Goal: Transaction & Acquisition: Purchase product/service

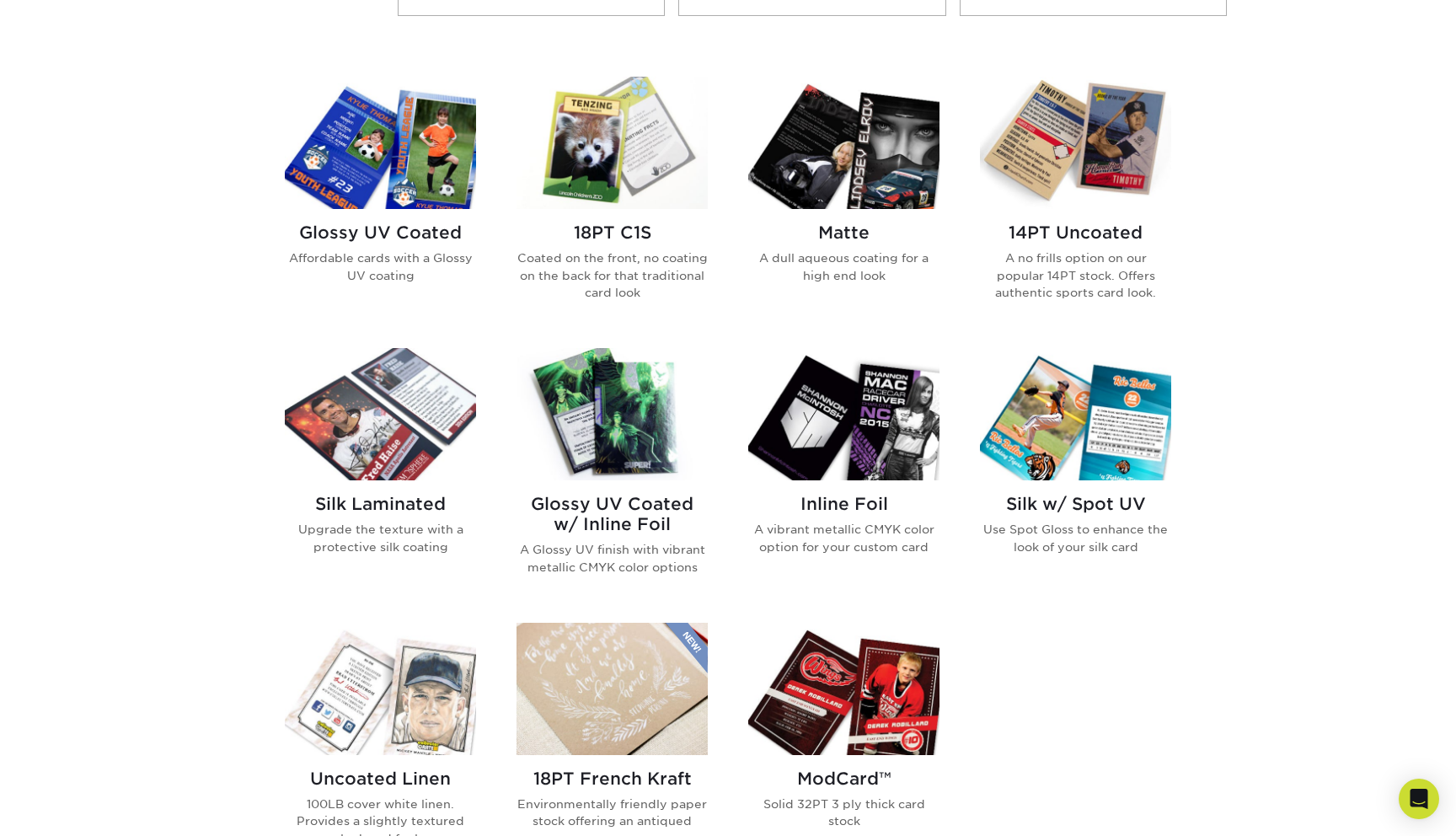
scroll to position [773, 0]
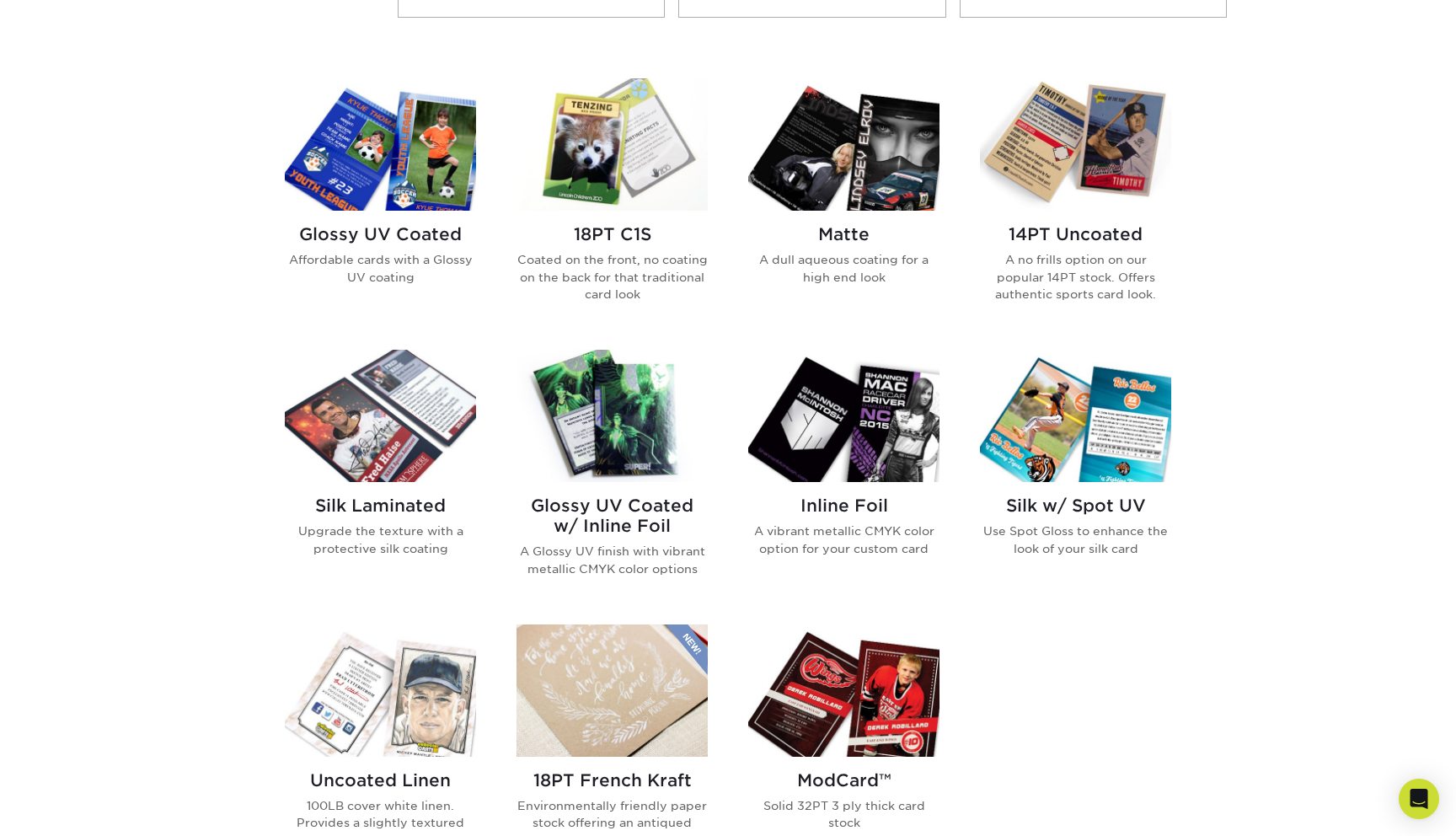
click at [599, 422] on img at bounding box center [612, 415] width 191 height 132
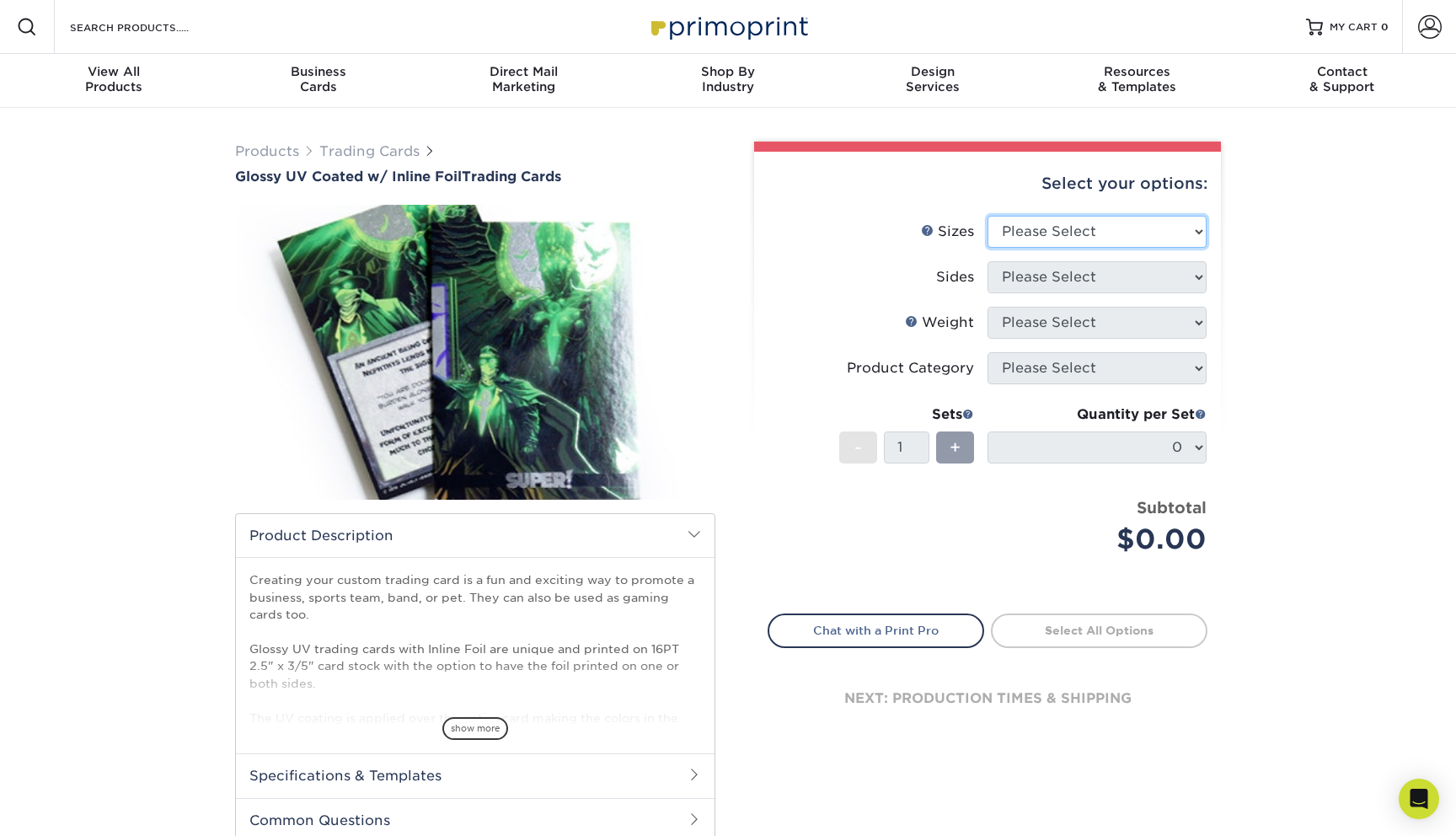
click at [1022, 238] on select "Please Select 2.5" x 3.5"" at bounding box center [1097, 232] width 219 height 32
select select "2.50x3.50"
click at [988, 216] on select "Please Select 2.5" x 3.5"" at bounding box center [1097, 232] width 219 height 32
click at [1020, 271] on select "Please Select Print Both Sides - Foil Back Only Print Both Sides - Foil Both Si…" at bounding box center [1097, 277] width 219 height 32
select select "34527644-b4fd-4ffb-9092-1318eefcd9d9"
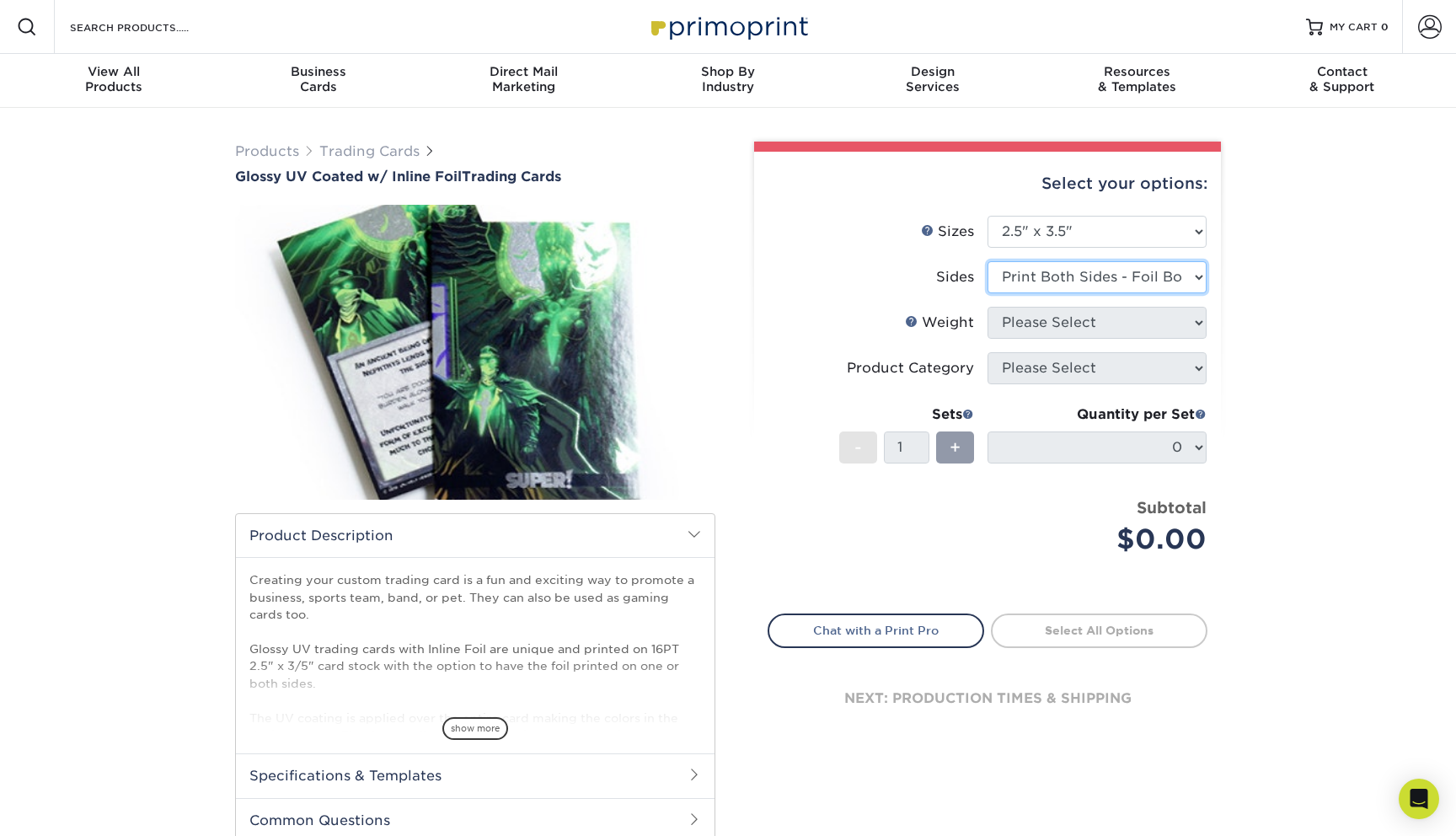
click at [988, 261] on select "Please Select Print Both Sides - Foil Back Only Print Both Sides - Foil Both Si…" at bounding box center [1097, 277] width 219 height 32
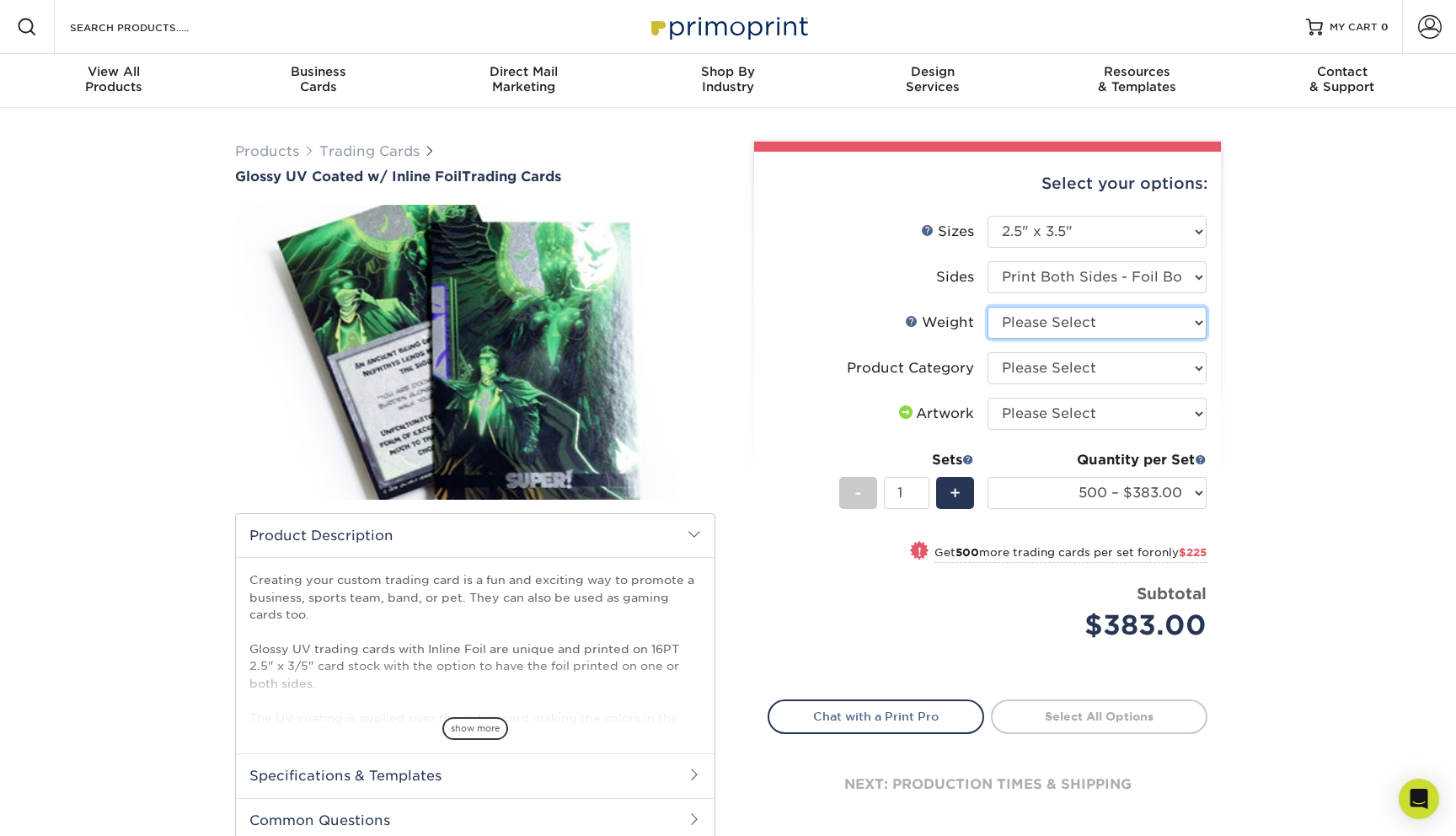
click at [1026, 322] on select "Please Select 16PT" at bounding box center [1097, 322] width 219 height 32
select select "16PT"
click at [988, 306] on select "Please Select 16PT" at bounding box center [1097, 322] width 219 height 32
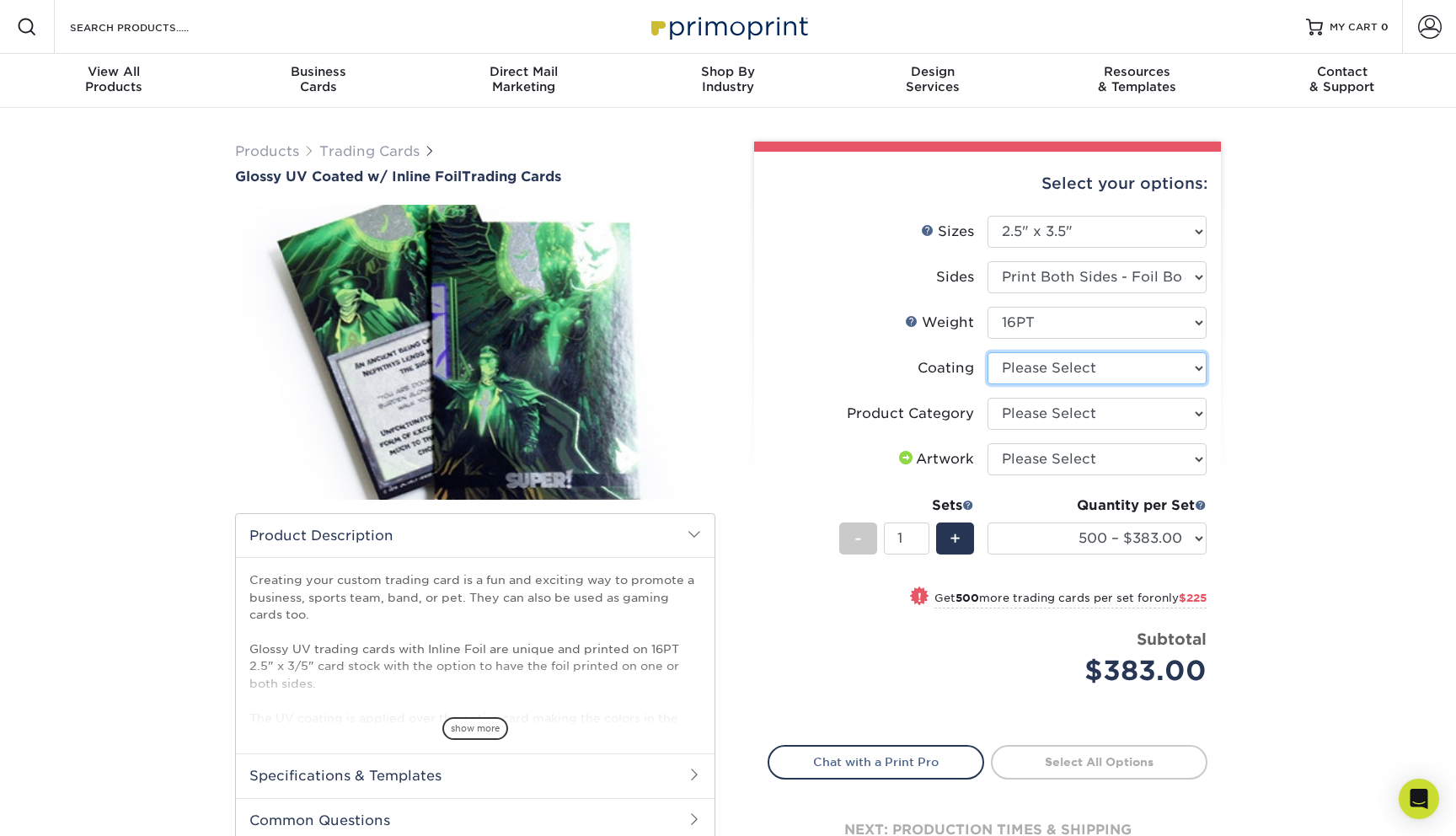
click at [1034, 370] on select at bounding box center [1097, 368] width 219 height 32
select select "ae367451-b2b8-45df-a344-0f05b6a12993"
click at [988, 352] on select at bounding box center [1097, 368] width 219 height 32
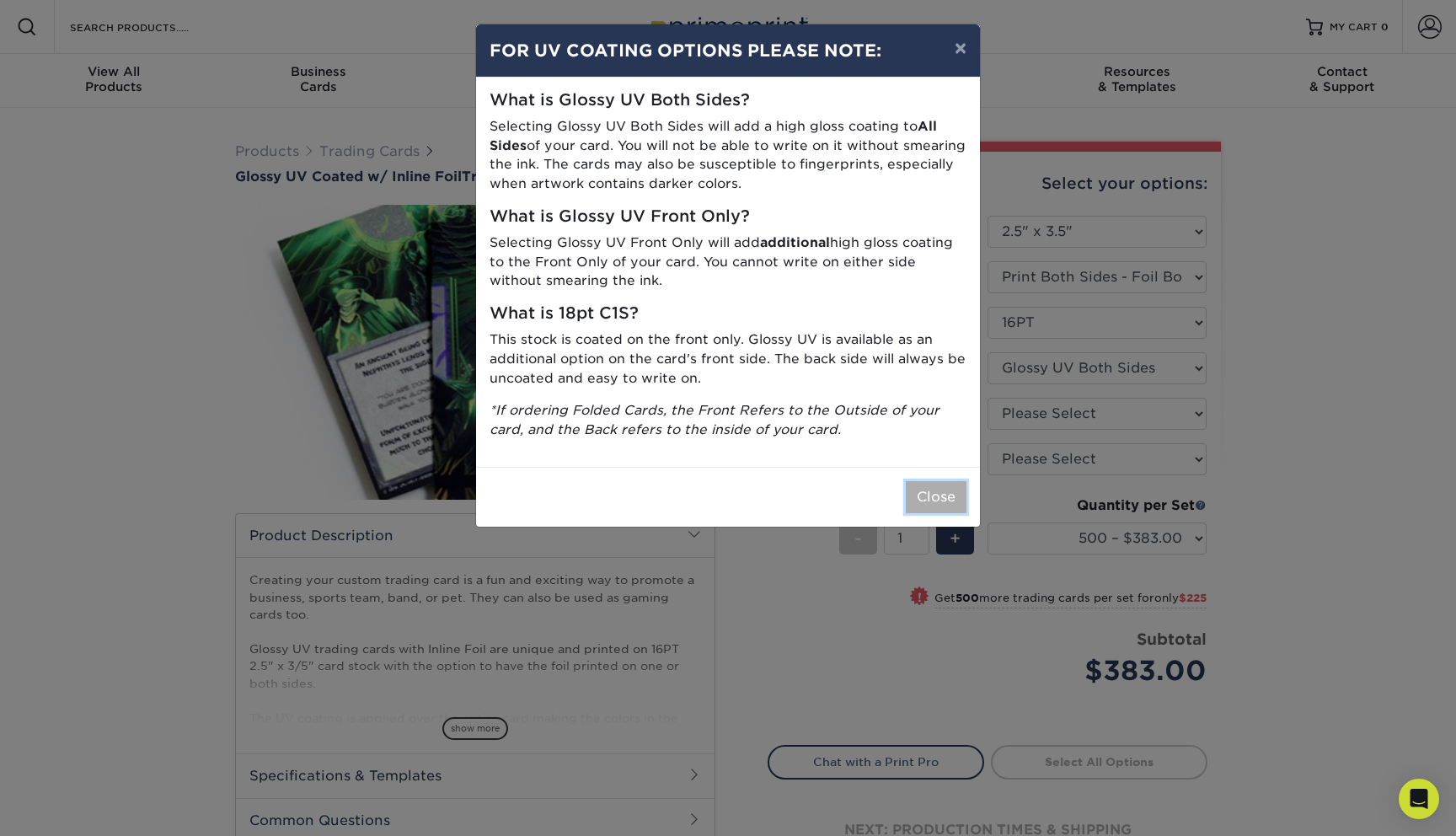
click at [952, 496] on button "Close" at bounding box center [936, 496] width 61 height 32
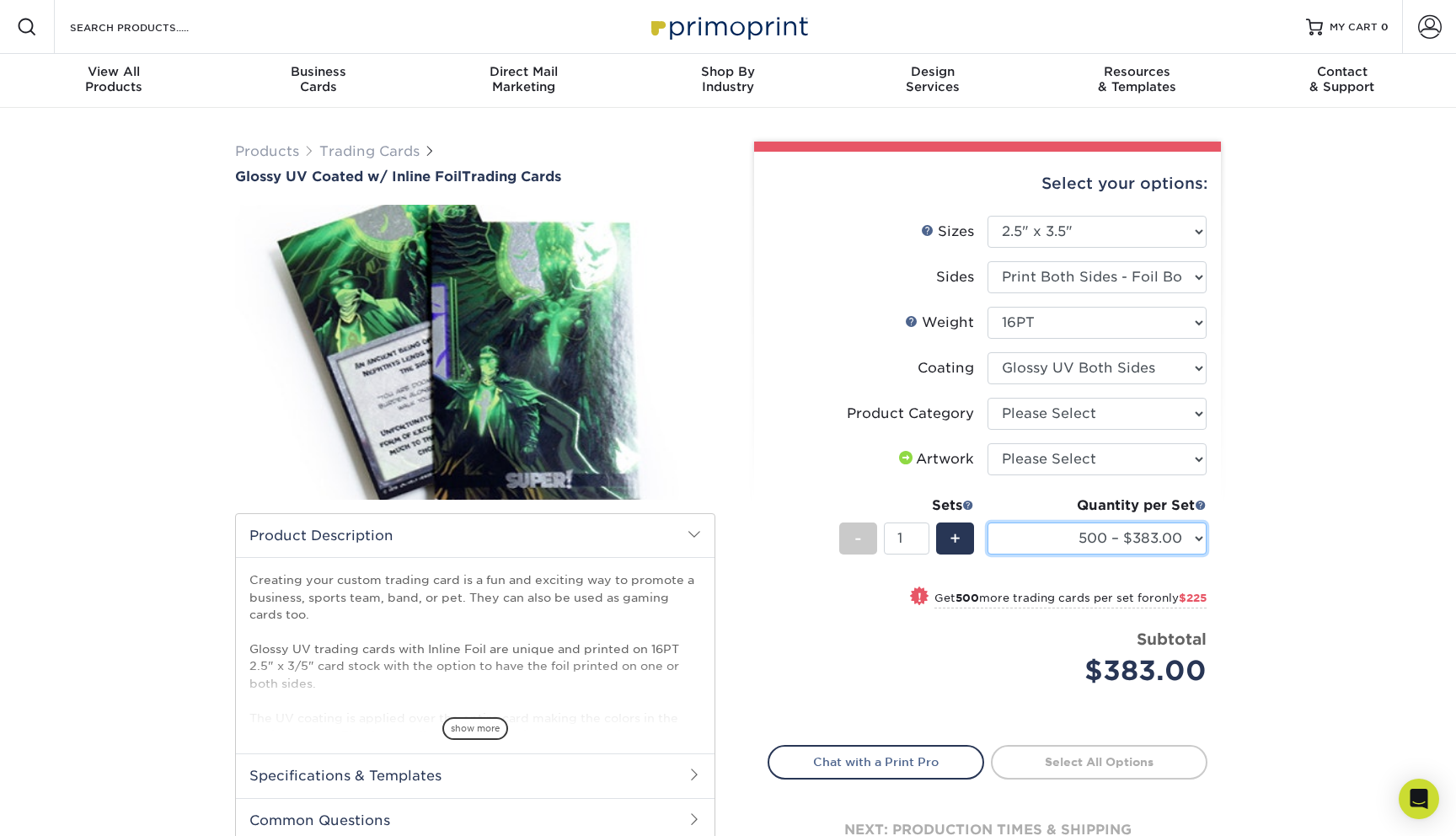
click at [1076, 532] on select "500 – $383.00 1000 – $608.00 2500 – $883.00 5000 – $1252.00" at bounding box center [1097, 538] width 219 height 32
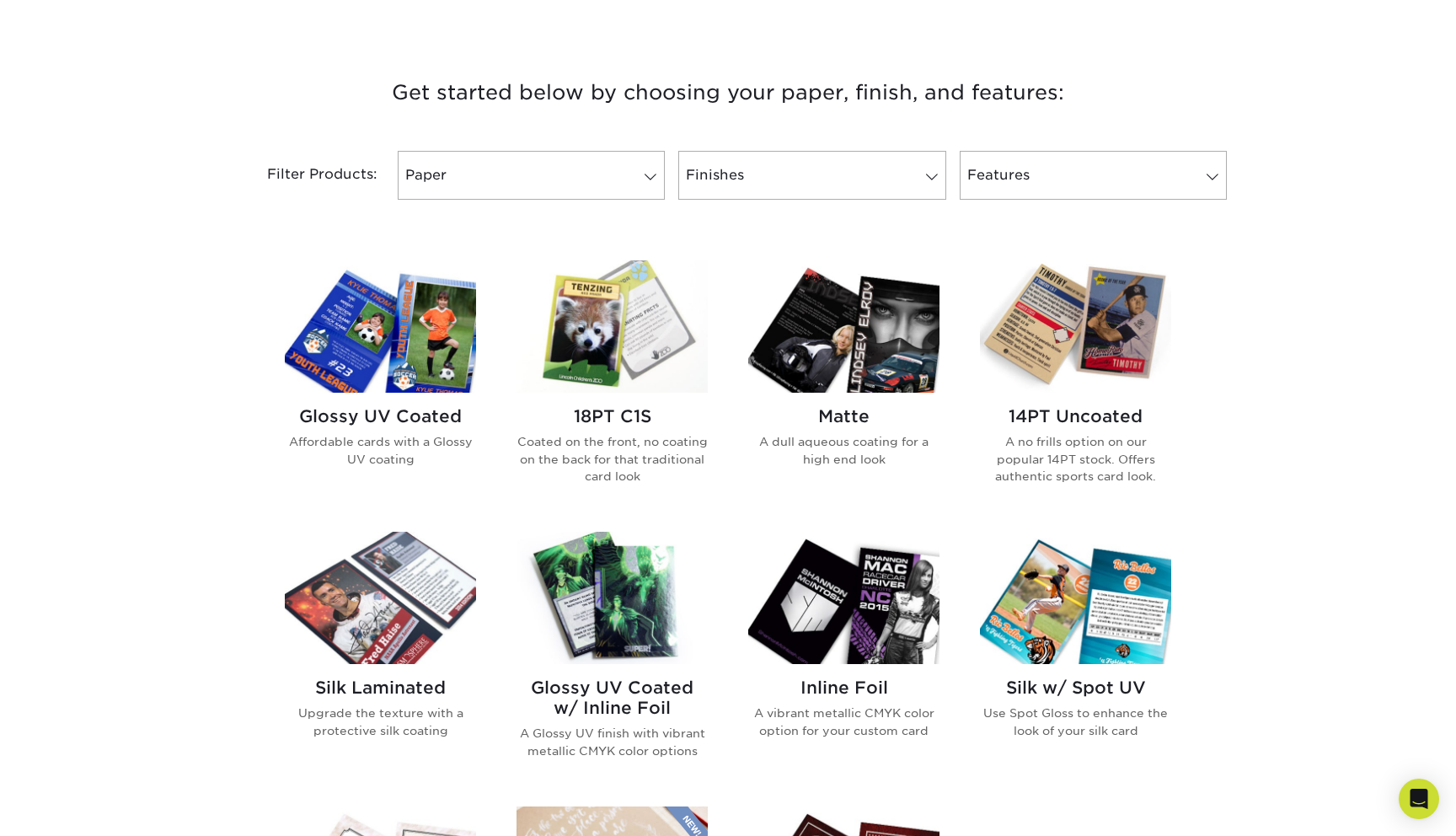
scroll to position [637, 0]
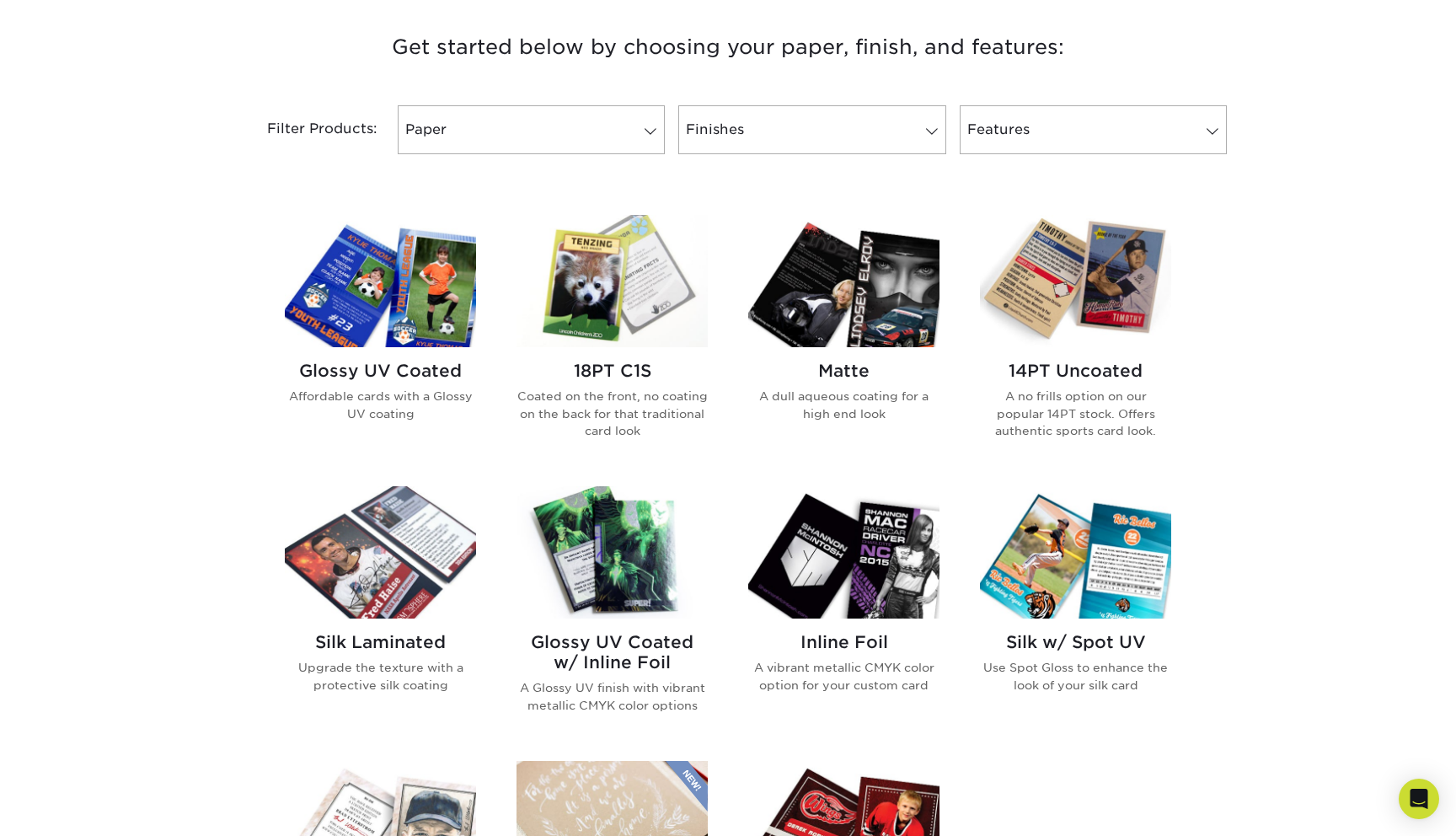
click at [898, 532] on img at bounding box center [844, 552] width 191 height 132
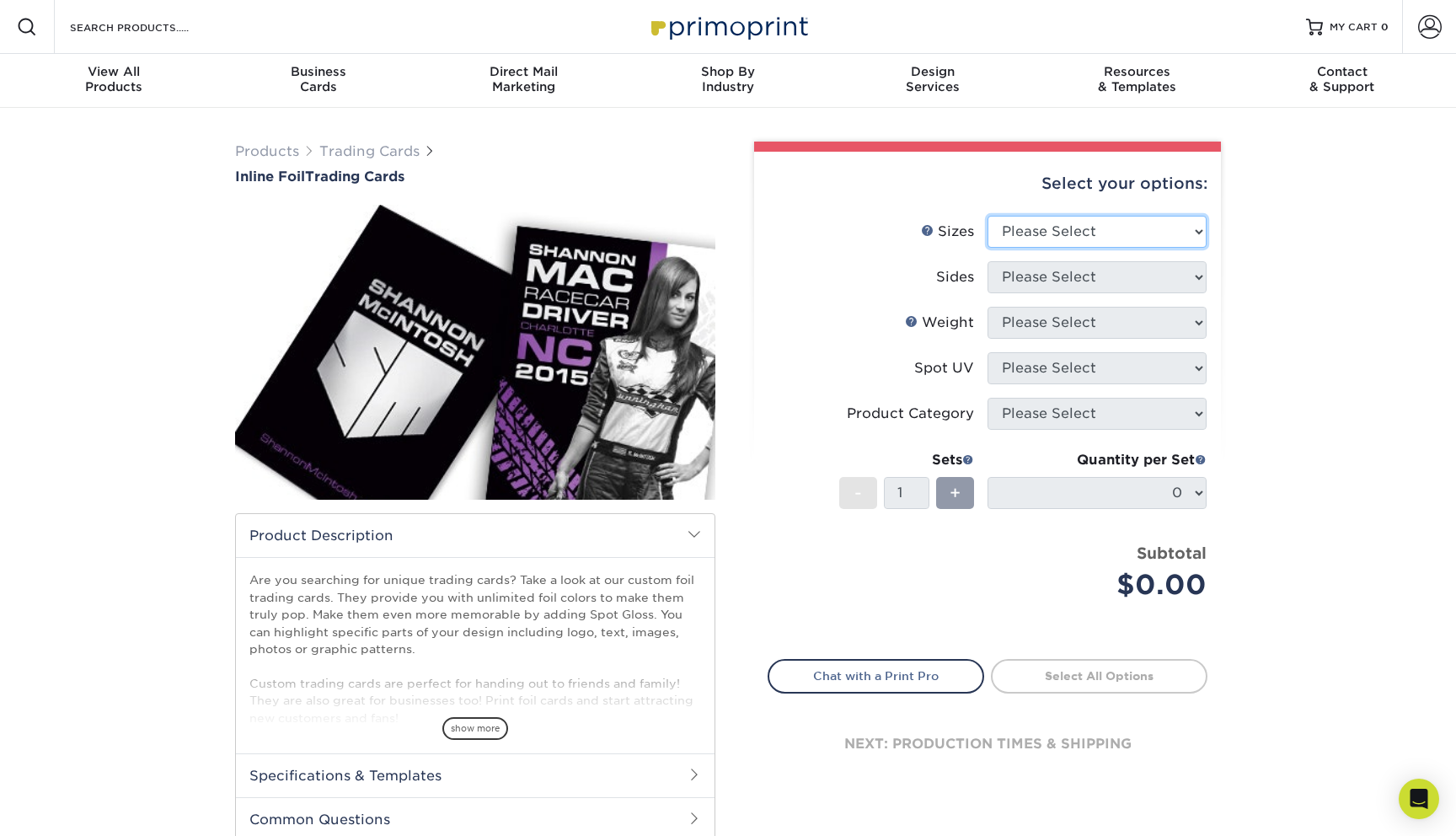
click at [1043, 239] on select "Please Select 2.5" x 3.5"" at bounding box center [1097, 232] width 219 height 32
select select "2.50x3.50"
click at [988, 216] on select "Please Select 2.5" x 3.5"" at bounding box center [1097, 232] width 219 height 32
click at [1031, 276] on select "Please Select Print Both Sides - Foil Back Only Print Both Sides - Foil Both Si…" at bounding box center [1097, 277] width 219 height 32
select select "34527644-b4fd-4ffb-9092-1318eefcd9d9"
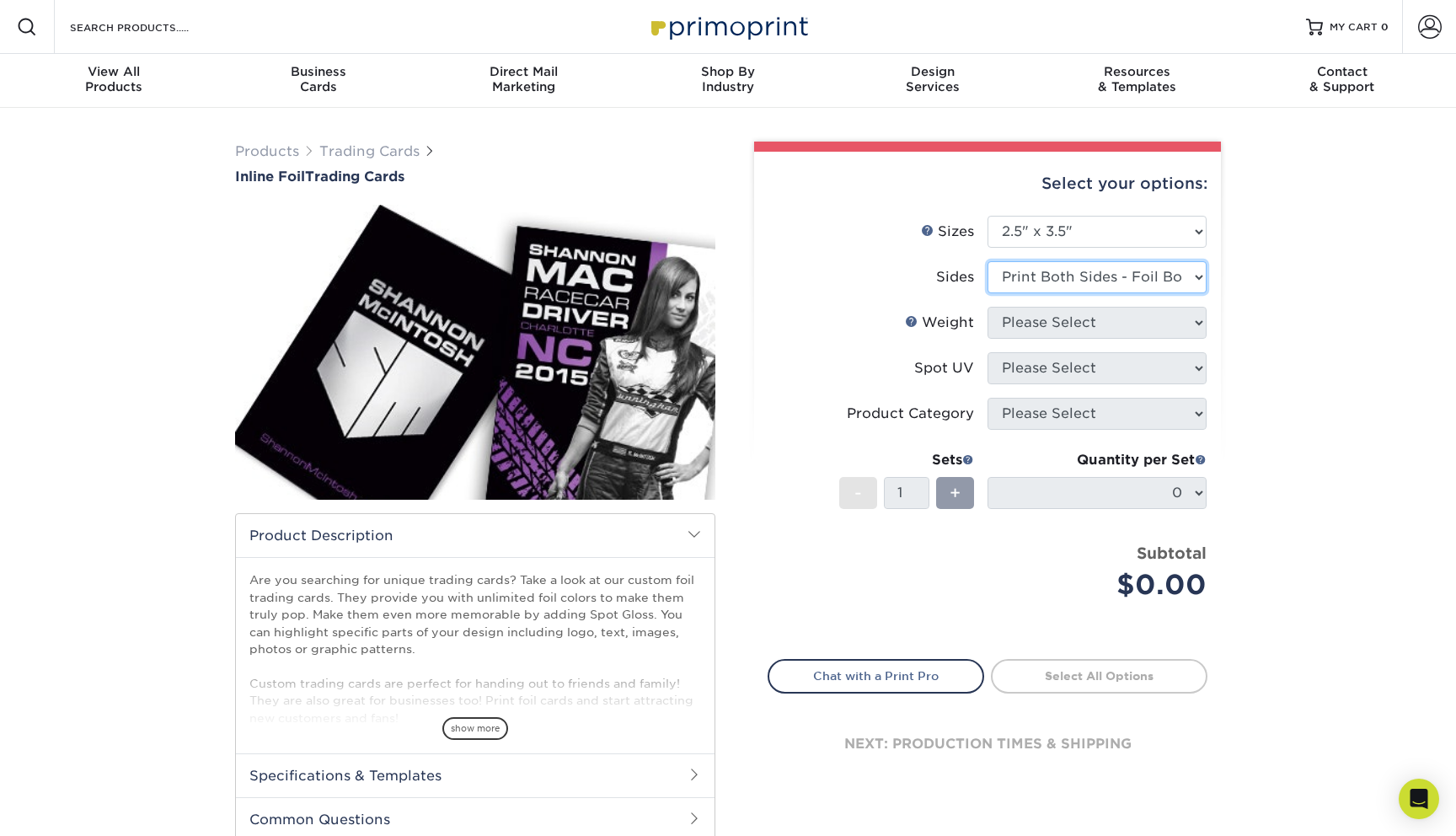
click at [988, 261] on select "Please Select Print Both Sides - Foil Back Only Print Both Sides - Foil Both Si…" at bounding box center [1097, 277] width 219 height 32
click at [1041, 321] on select "Please Select 16PT" at bounding box center [1097, 322] width 219 height 32
select select "16PT"
click at [988, 306] on select "Please Select 16PT" at bounding box center [1097, 322] width 219 height 32
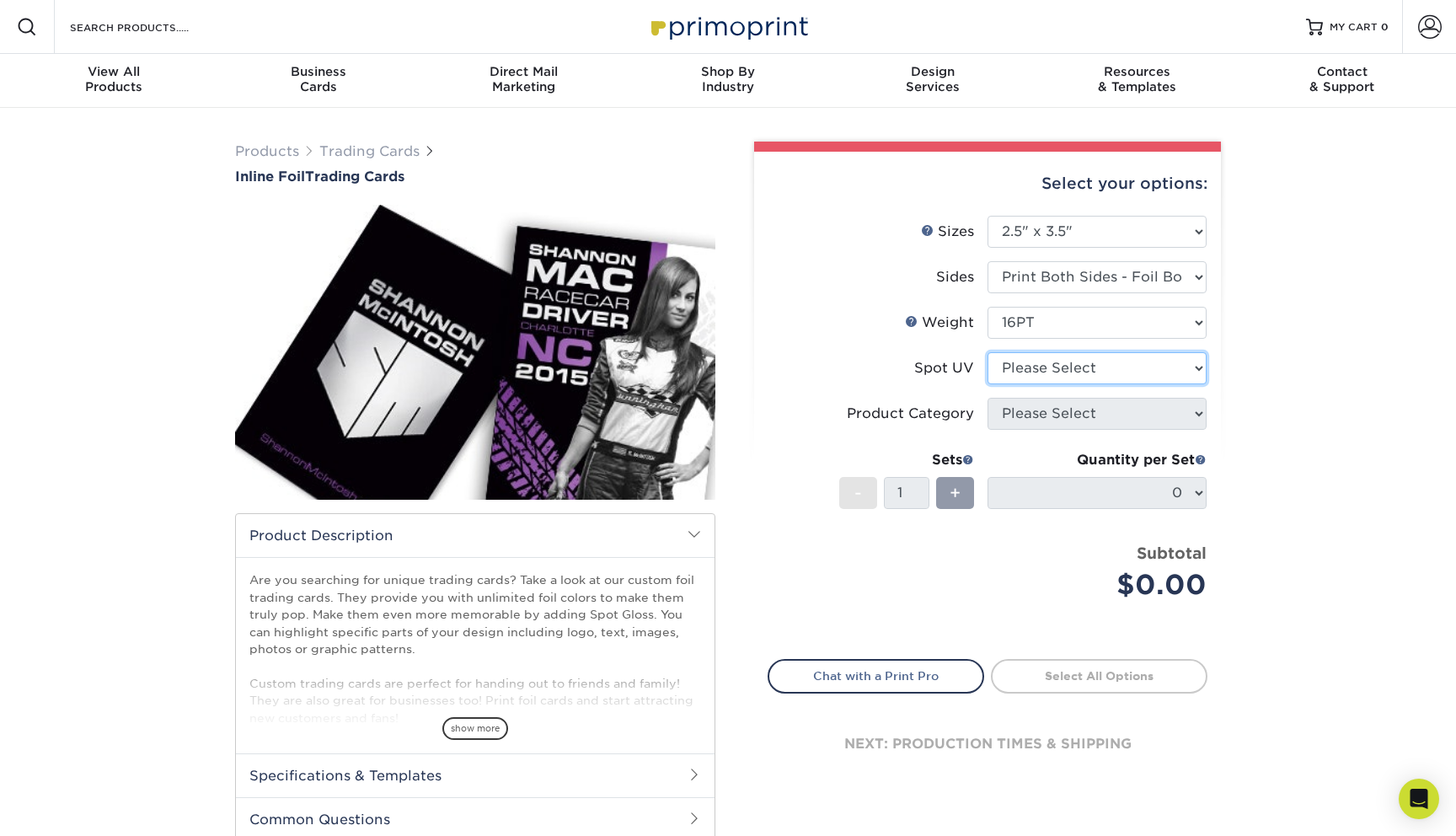
click at [1026, 363] on select "Please Select No Spot UV Front and Back (Both Sides) Front Only Back Only" at bounding box center [1097, 368] width 219 height 32
select select "0"
click at [988, 352] on select "Please Select No Spot UV Front and Back (Both Sides) Front Only Back Only" at bounding box center [1097, 368] width 219 height 32
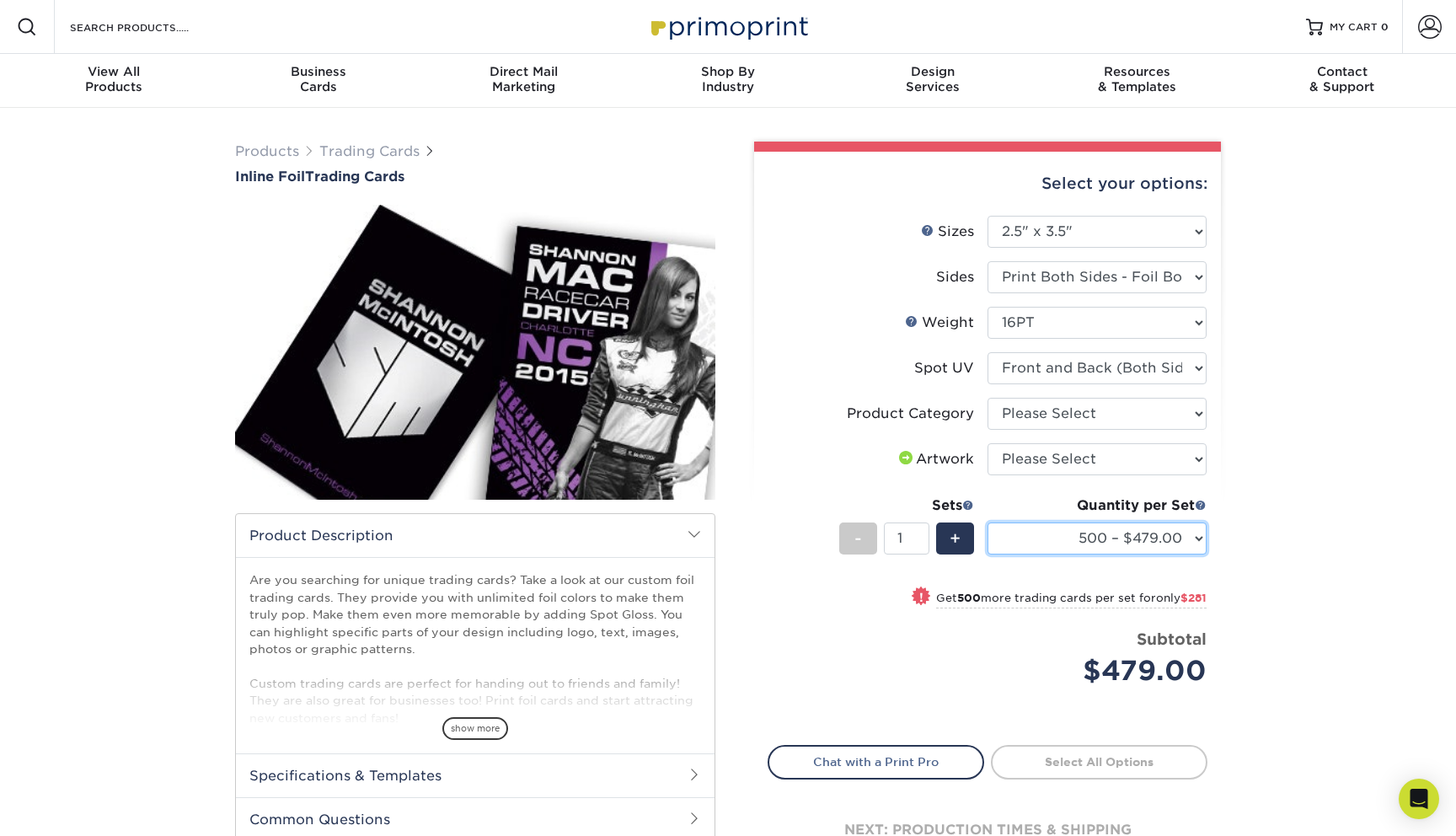
click at [1062, 534] on select "500 – $479.00 1000 – $760.00 2500 – $1104.00 5000 – $1565.00" at bounding box center [1097, 538] width 219 height 32
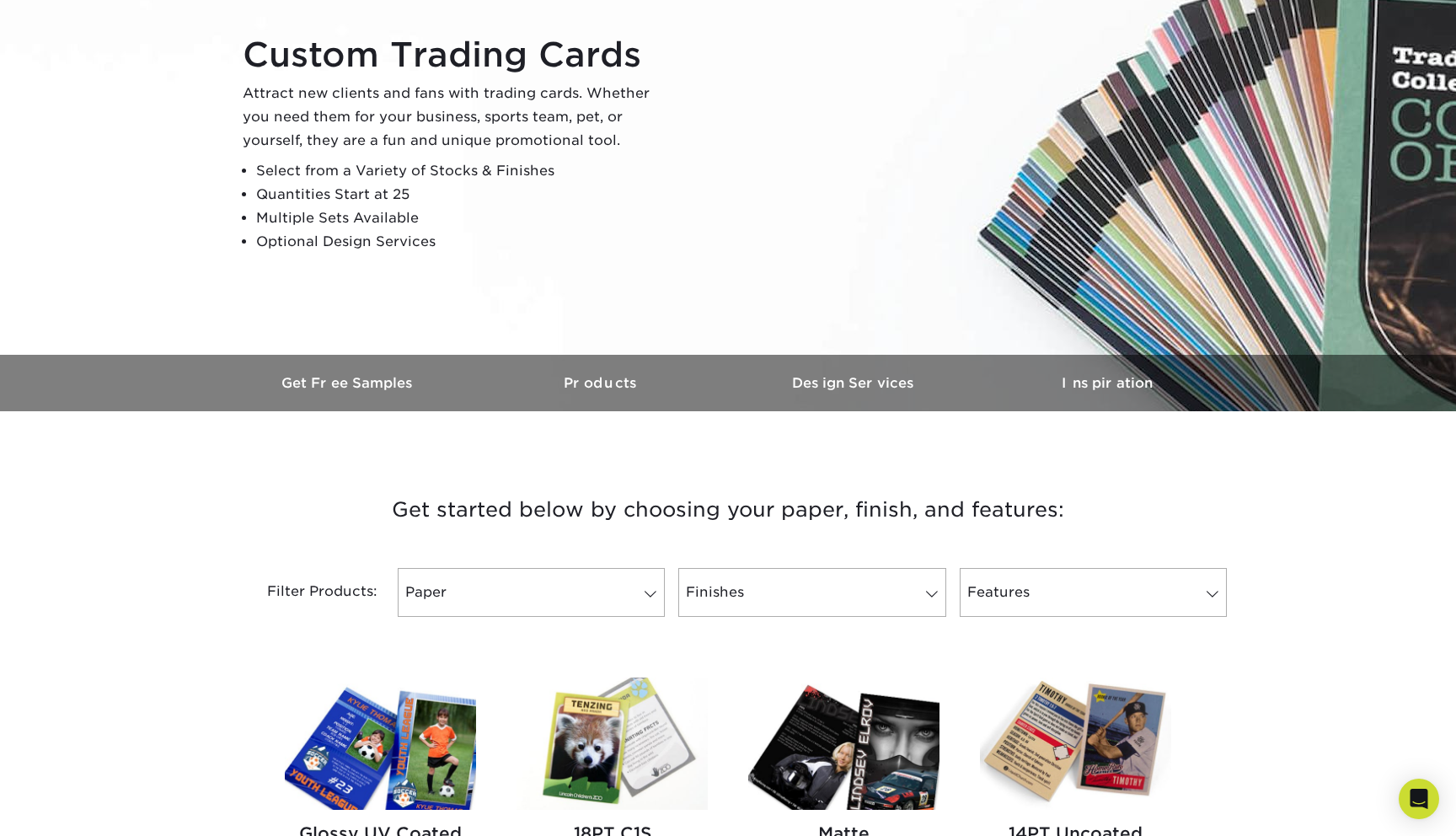
scroll to position [200, 0]
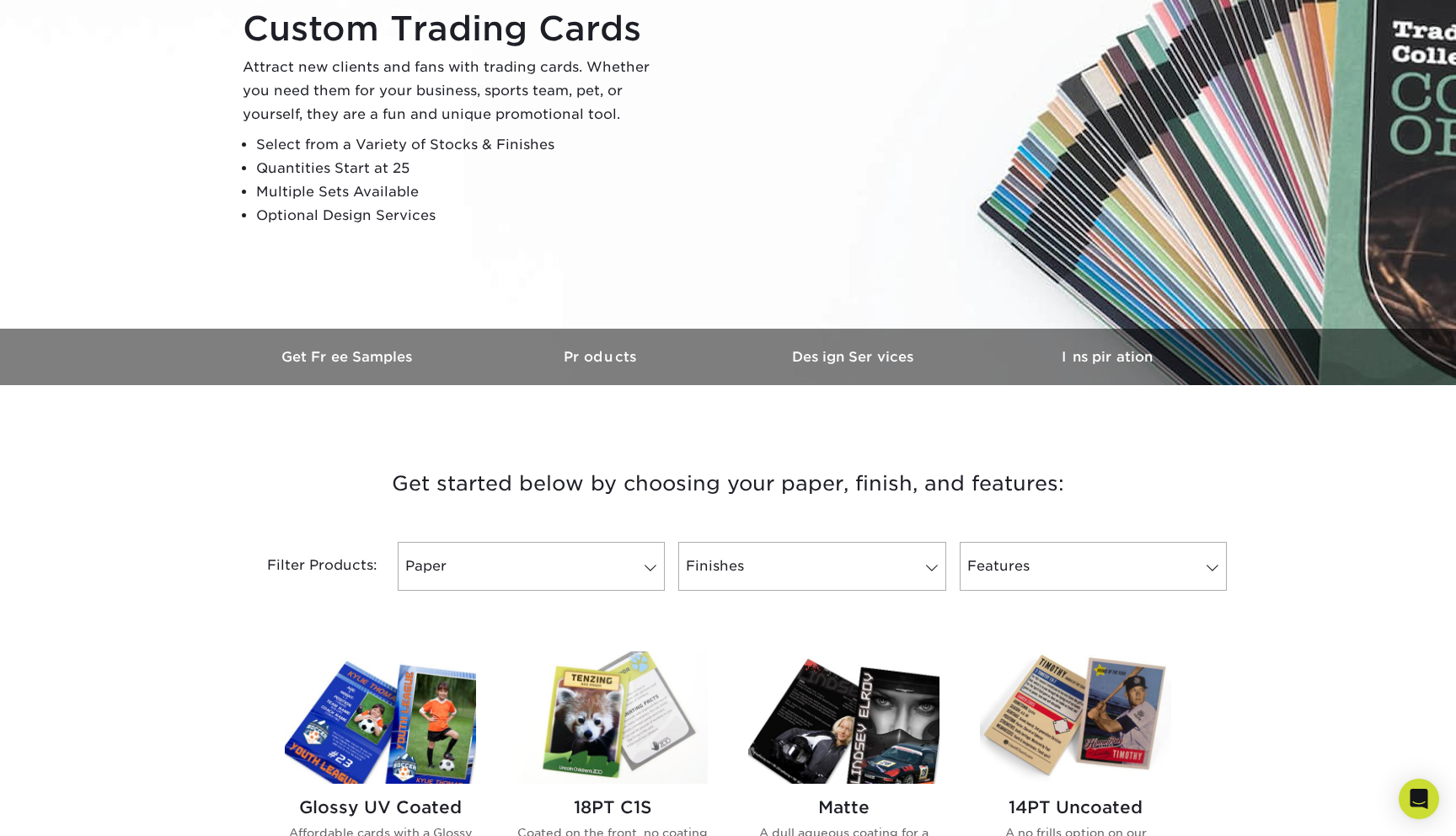
click at [1051, 697] on img at bounding box center [1076, 717] width 191 height 132
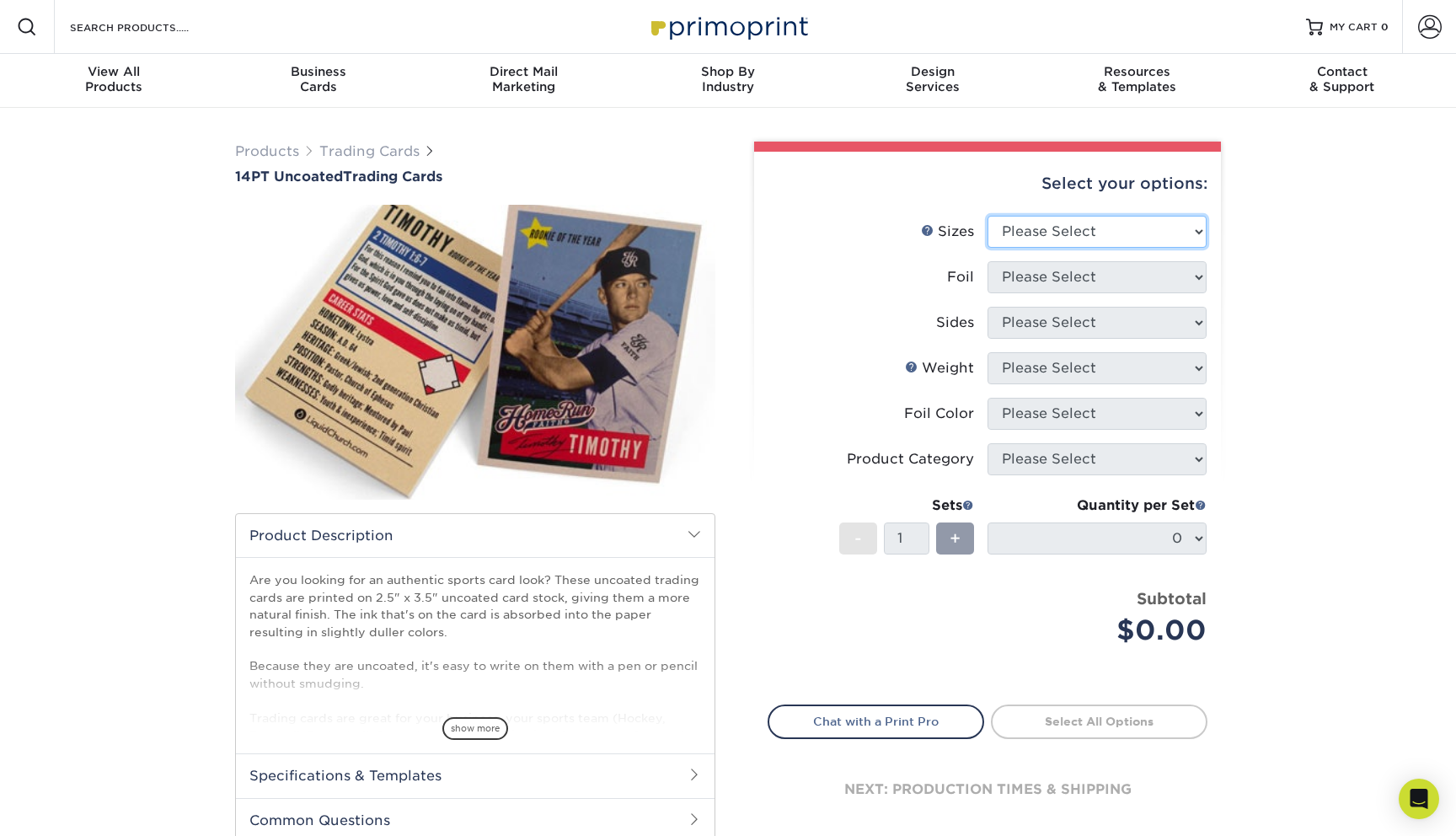
click at [1071, 228] on select "Please Select 2.5" x 3.5"" at bounding box center [1097, 232] width 219 height 32
select select "2.50x3.50"
click at [988, 216] on select "Please Select 2.5" x 3.5"" at bounding box center [1097, 232] width 219 height 32
click at [1035, 271] on select "Please Select" at bounding box center [1097, 277] width 219 height 32
select select "0"
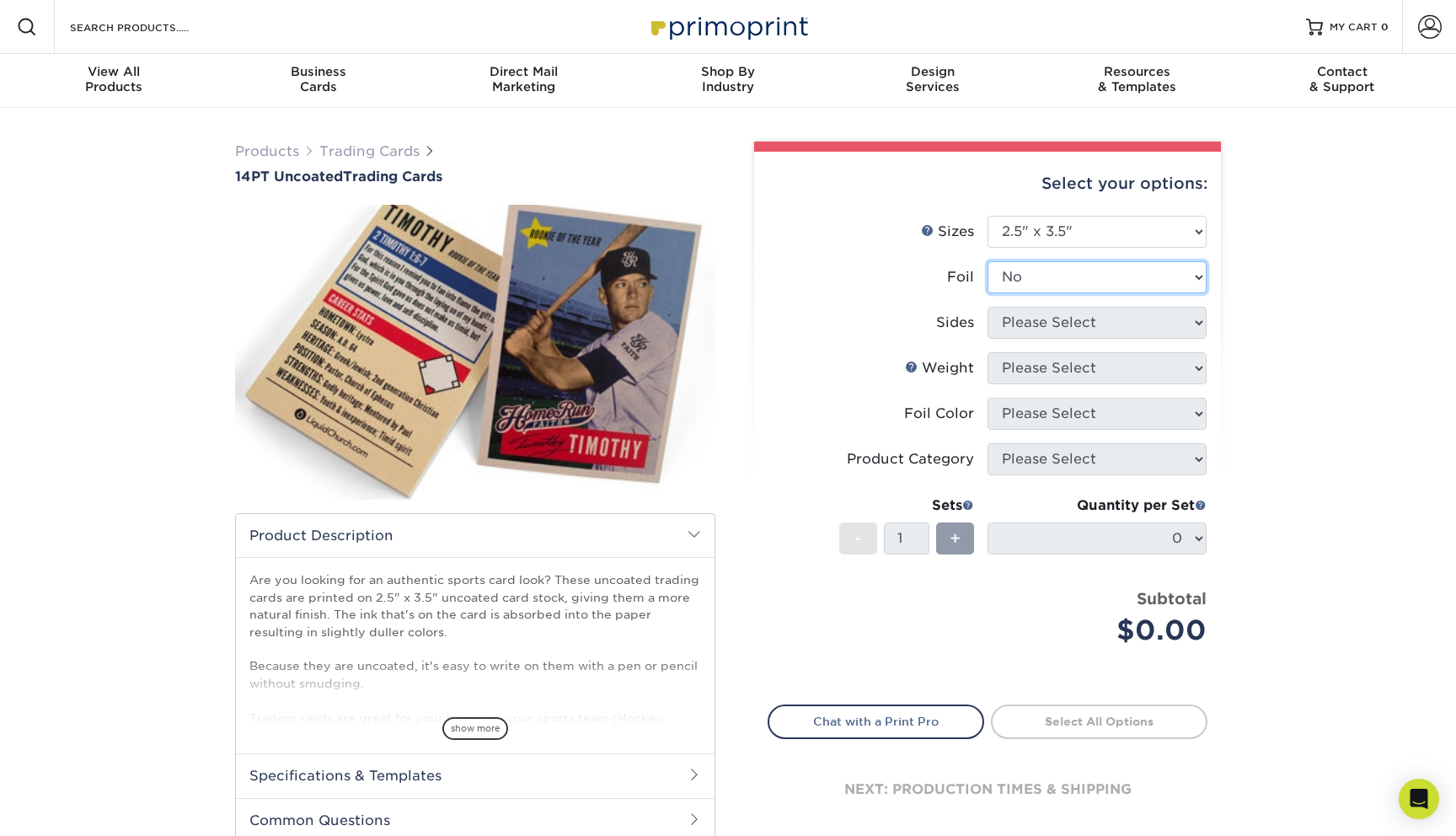
click at [988, 261] on select "Please Select Yes No" at bounding box center [1097, 277] width 219 height 32
click at [1025, 323] on select "Please Select Print Both Sides Print Front Only" at bounding box center [1097, 322] width 219 height 32
select select "13abbda7-1d64-4f25-8bb2-c179b224825d"
click at [988, 306] on select "Please Select Print Both Sides Print Front Only" at bounding box center [1097, 322] width 219 height 32
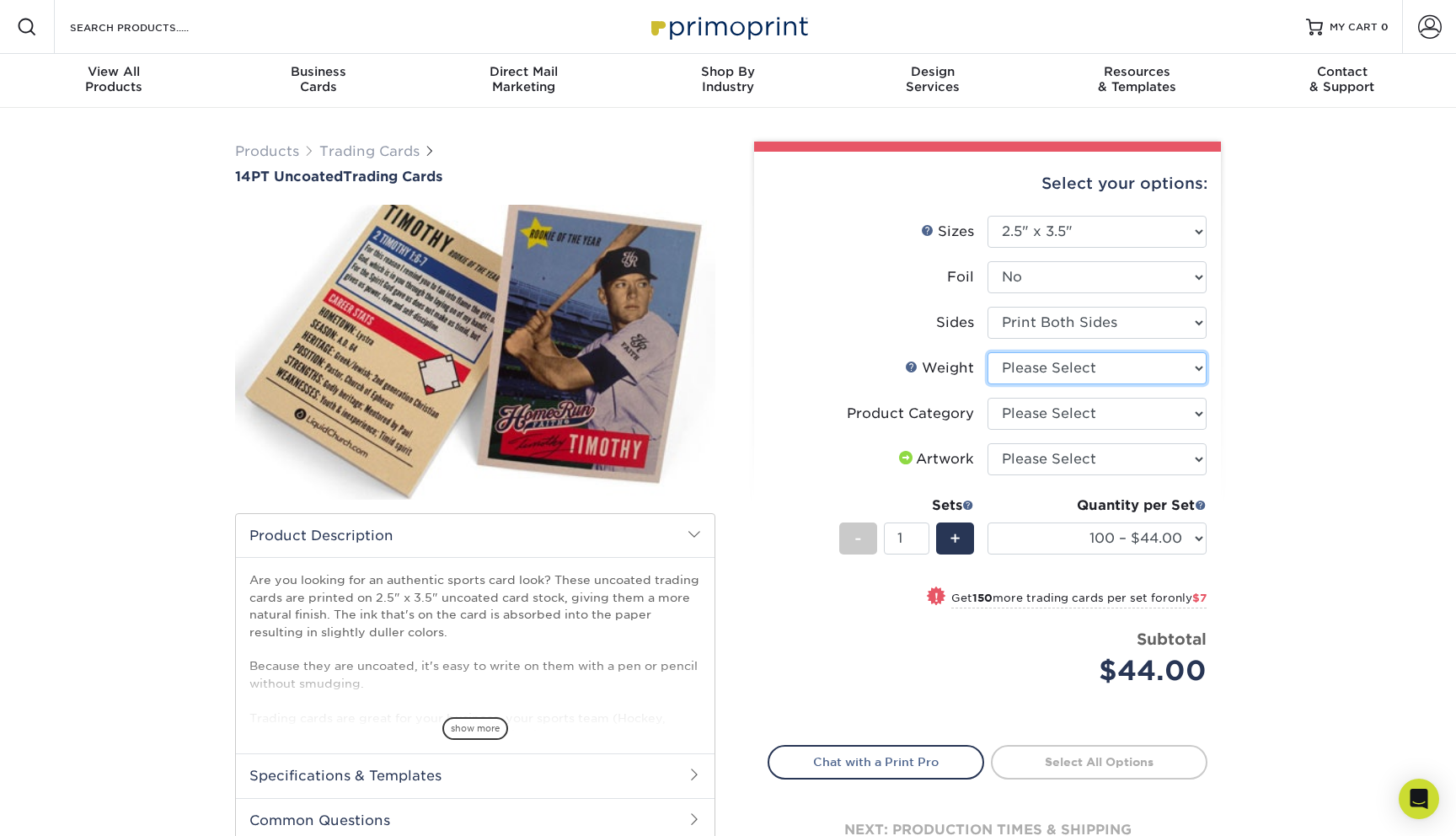
click at [1038, 367] on select "Please Select 14PT Uncoated" at bounding box center [1097, 368] width 219 height 32
select select "14PT Uncoated"
click at [988, 352] on select "Please Select 14PT Uncoated" at bounding box center [1097, 368] width 219 height 32
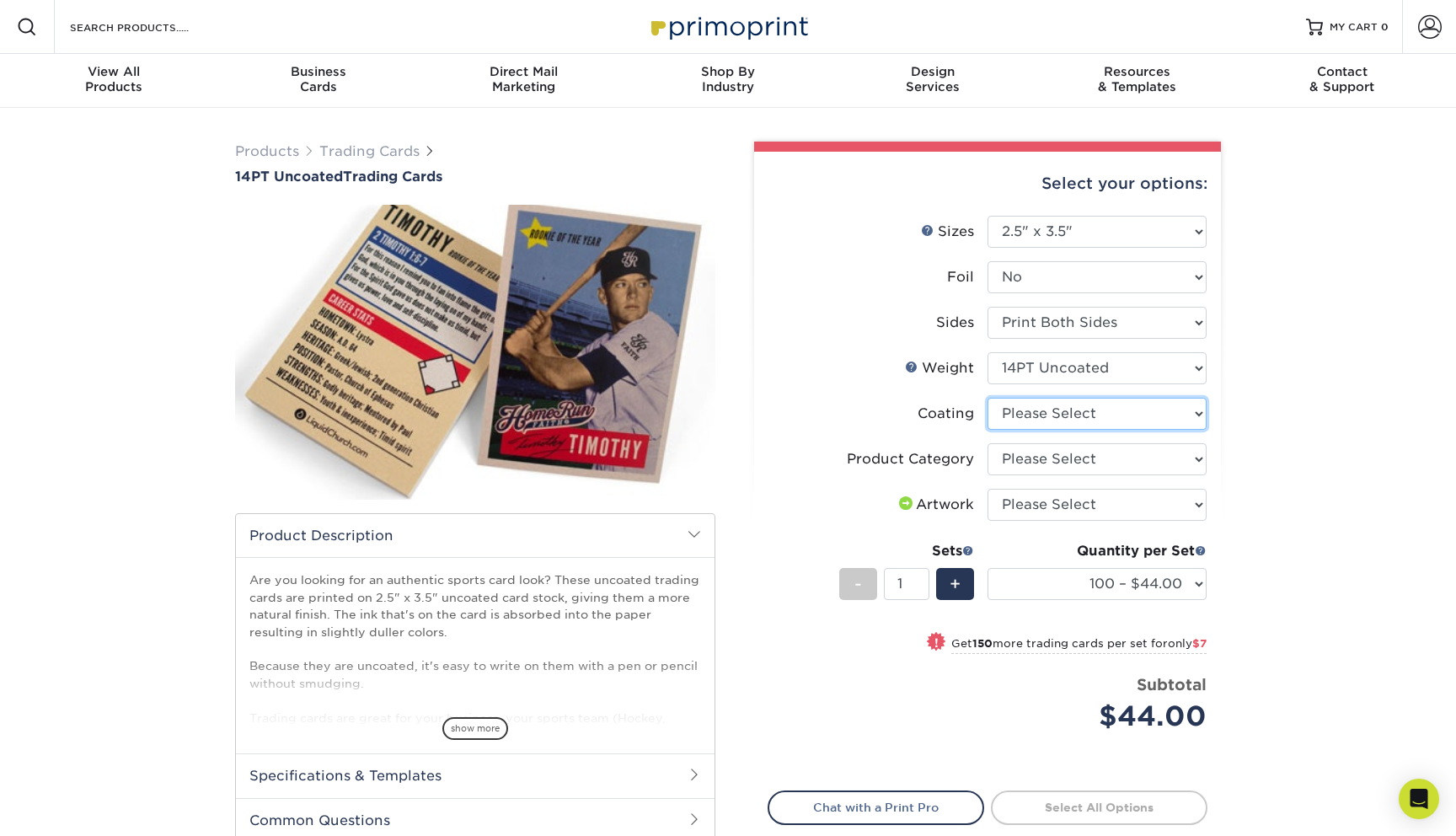
click at [1049, 410] on select at bounding box center [1097, 413] width 219 height 32
select select "3e7618de-abca-4bda-9f97-8b9129e913d8"
click at [988, 398] on select at bounding box center [1097, 413] width 219 height 32
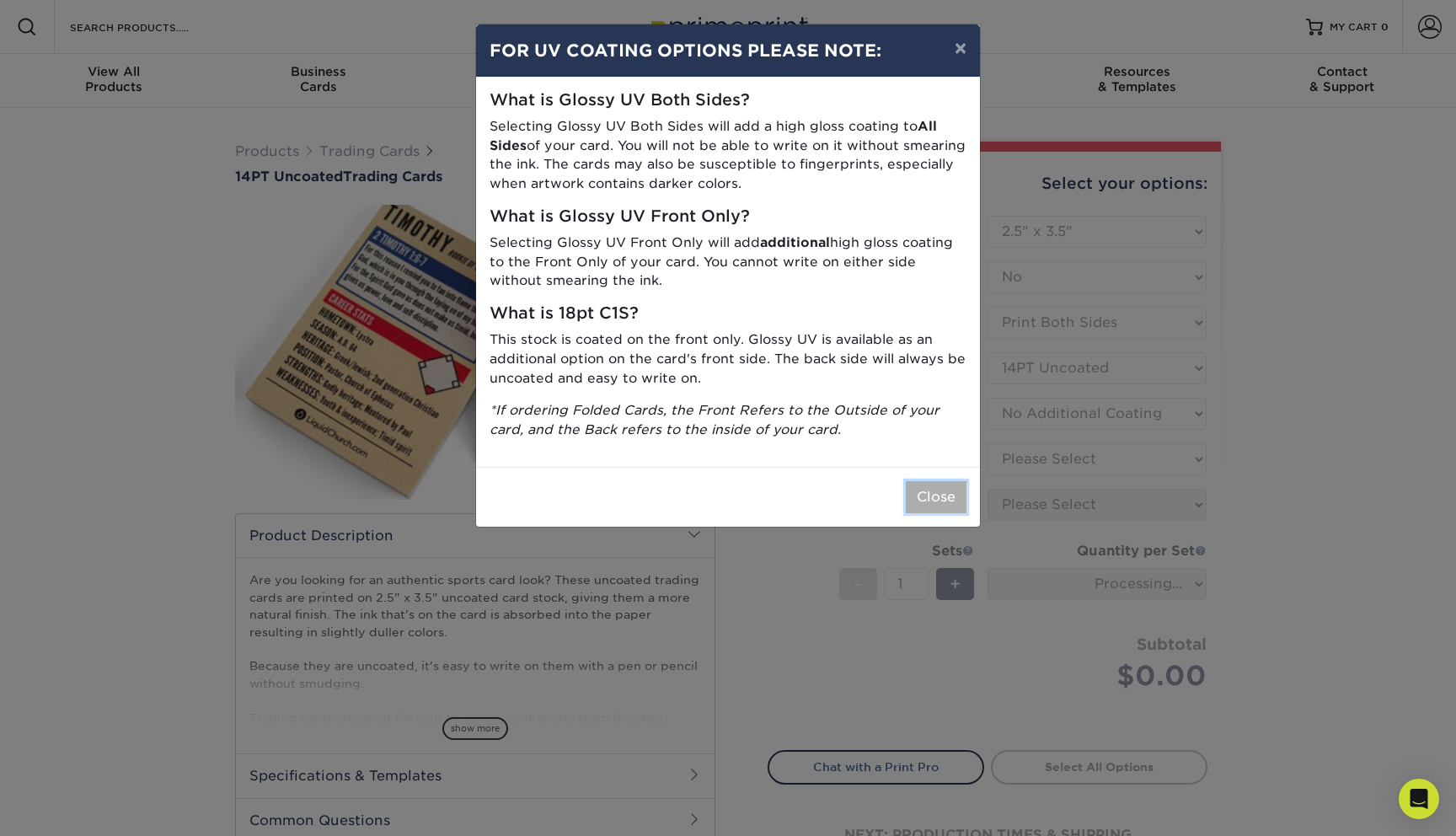
click at [949, 487] on button "Close" at bounding box center [936, 496] width 61 height 32
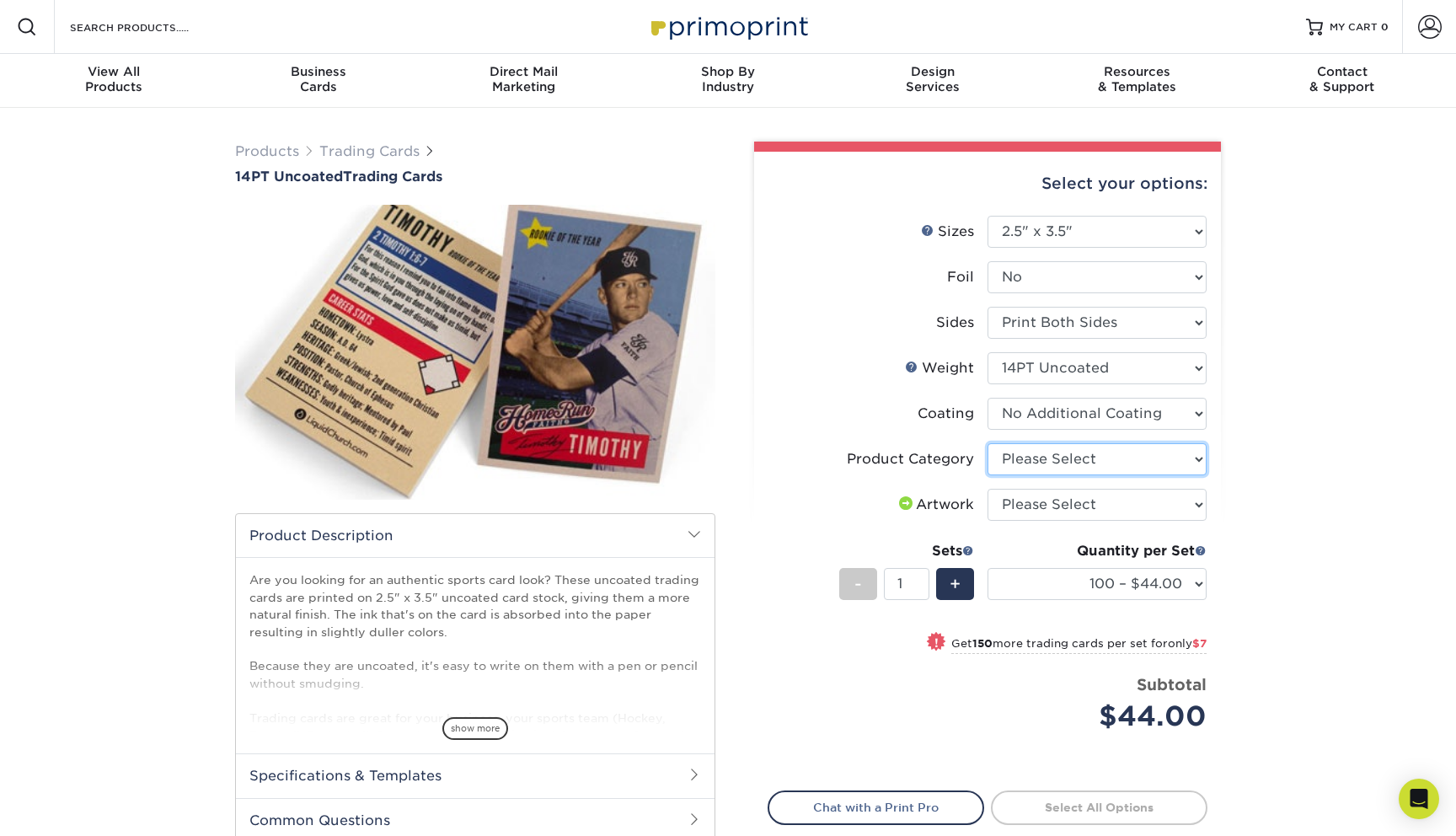
click at [1043, 460] on select "Please Select Trading Cards" at bounding box center [1097, 459] width 219 height 32
select select "c2f9bce9-36c2-409d-b101-c29d9d031e18"
click at [988, 443] on select "Please Select Trading Cards" at bounding box center [1097, 459] width 219 height 32
click at [1041, 496] on select "Please Select I will upload files I need a design - $100" at bounding box center [1097, 504] width 219 height 32
select select "upload"
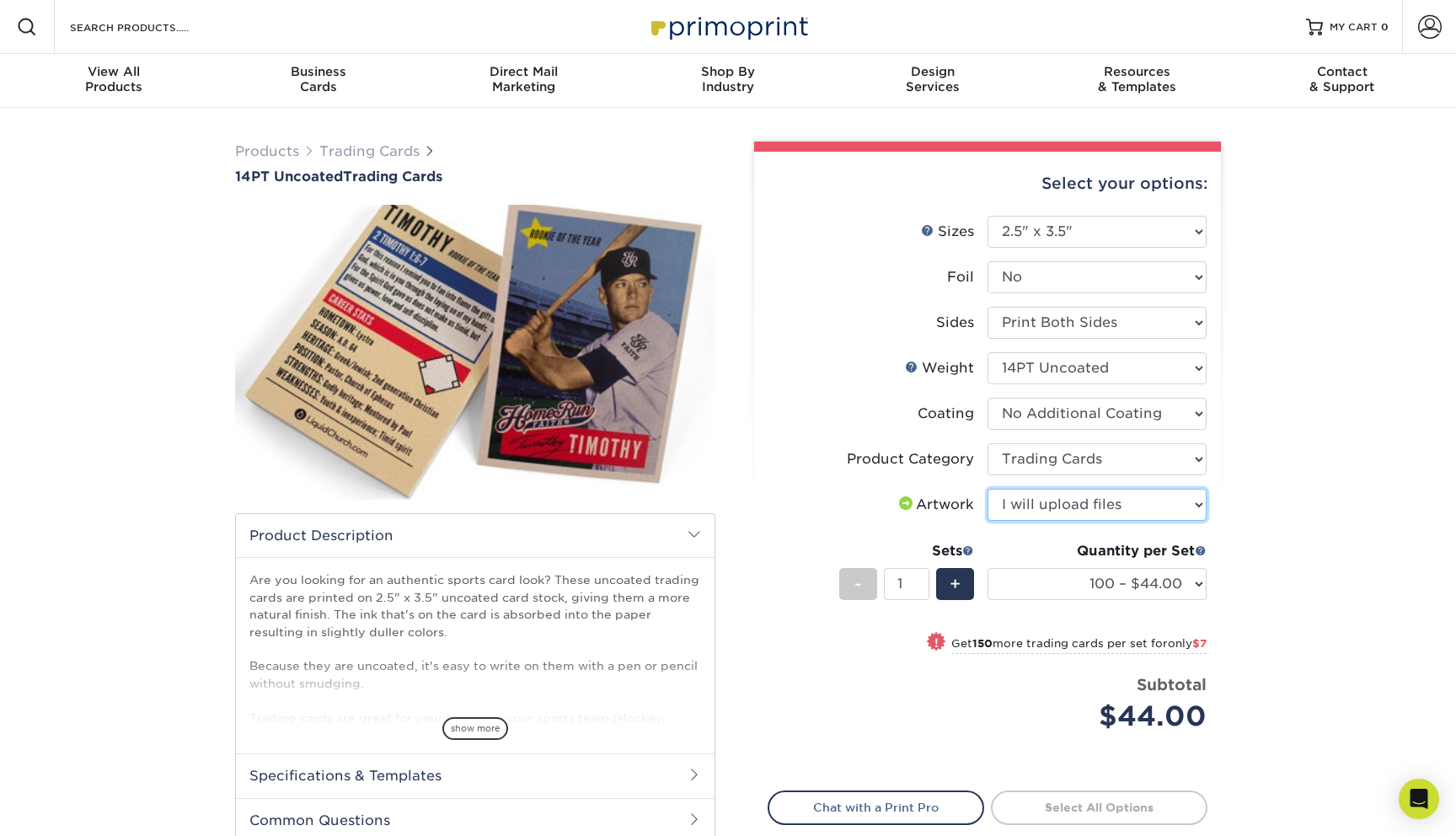
click at [988, 488] on select "Please Select I will upload files I need a design - $100" at bounding box center [1097, 504] width 219 height 32
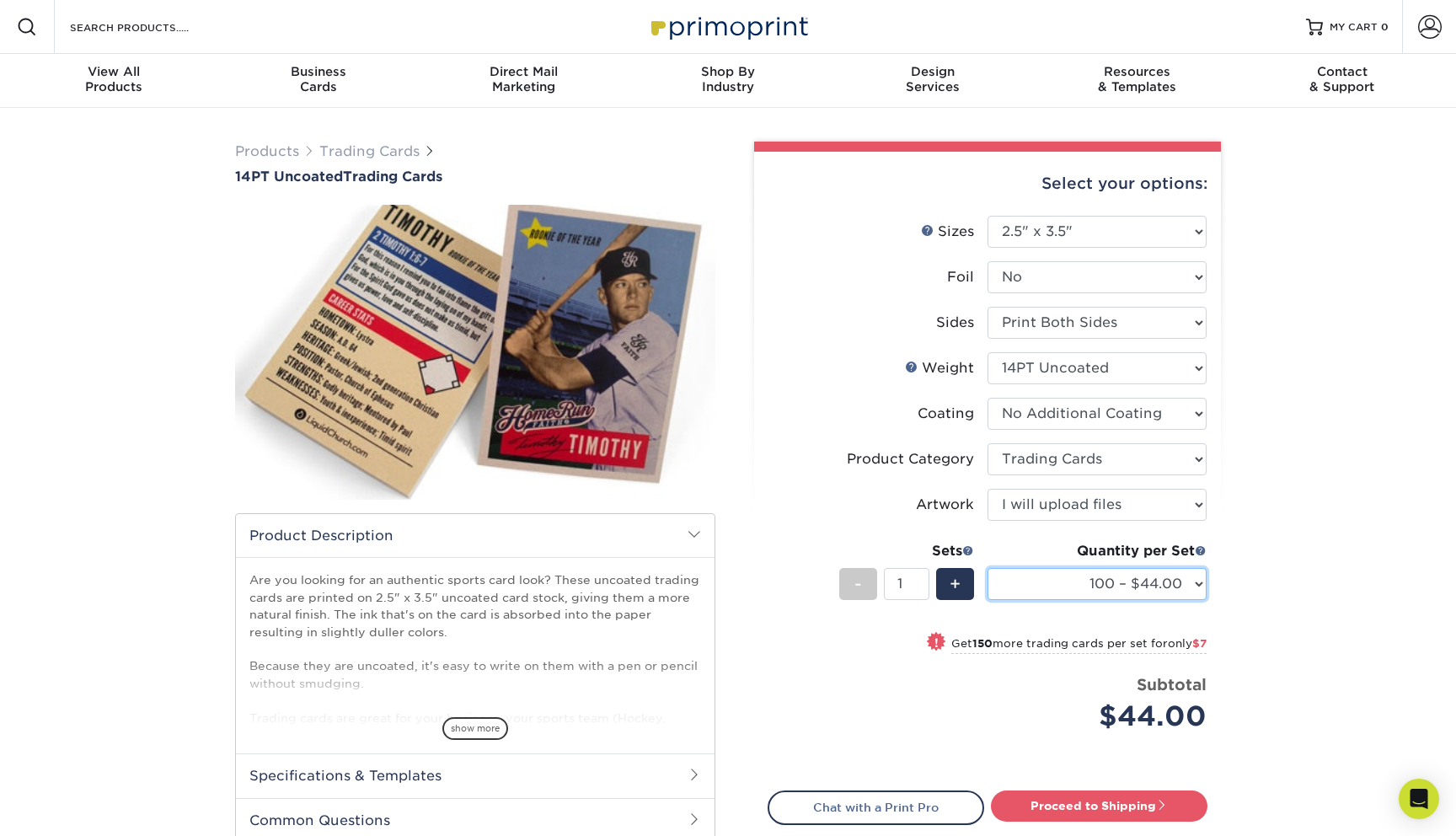
click at [1144, 592] on select "100 – $44.00 250 – $51.00 500 – $54.00 1000 – $78.00 2500 – $148.00 5000 – $198…" at bounding box center [1097, 583] width 219 height 32
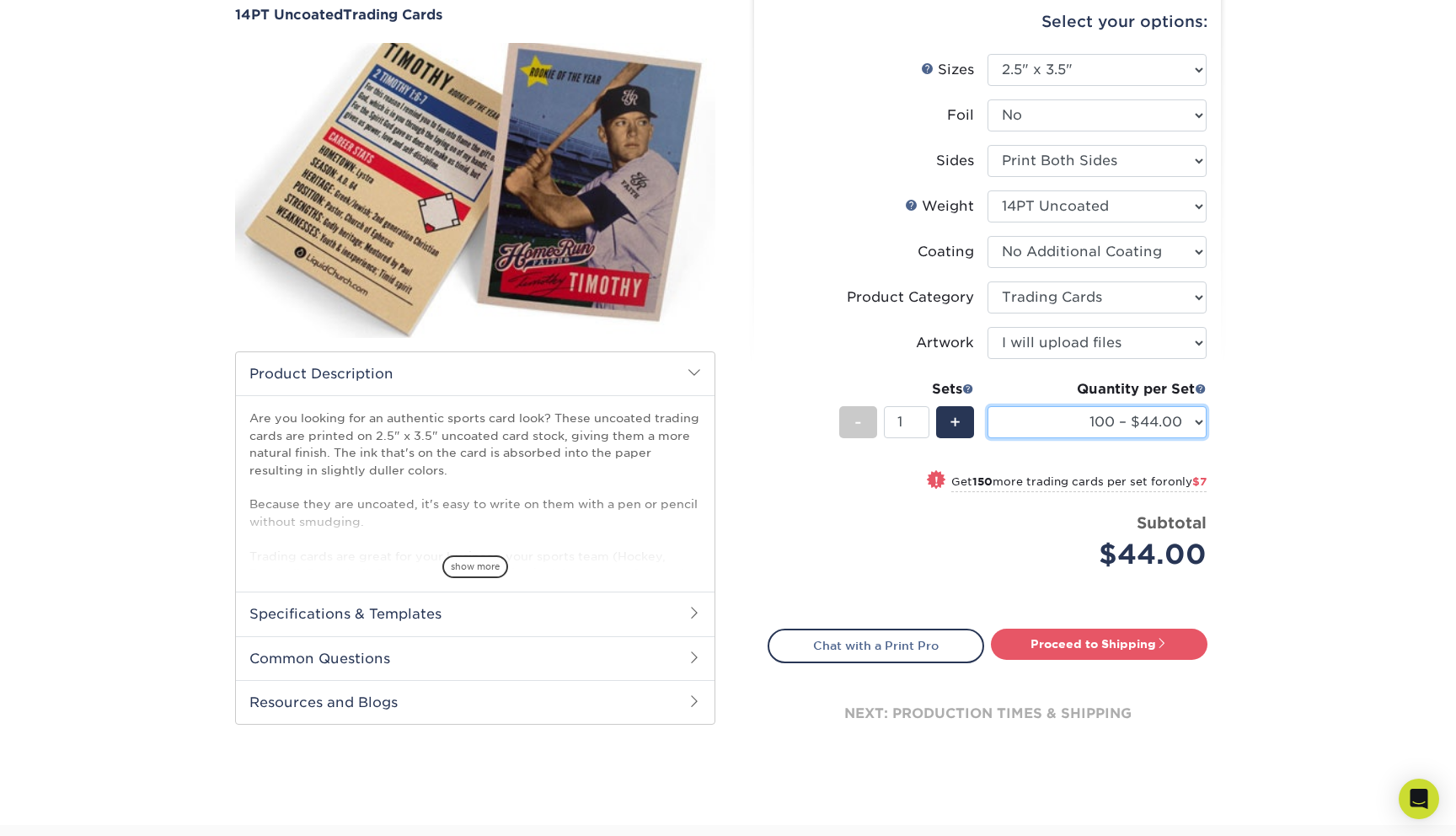
scroll to position [146, 0]
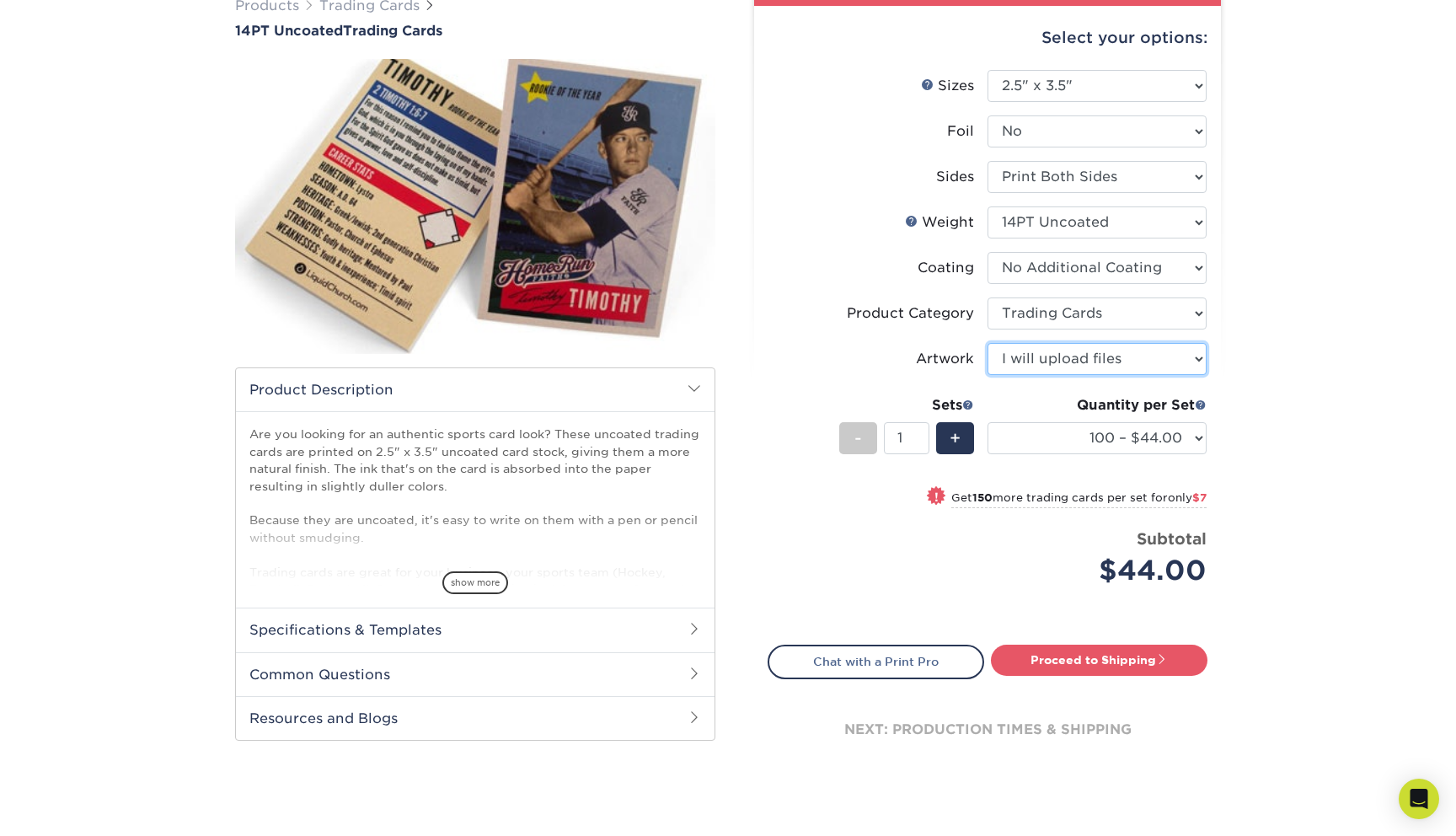
click at [1021, 362] on select "Please Select I will upload files I need a design - $100" at bounding box center [1097, 359] width 219 height 32
click at [988, 343] on select "Please Select I will upload files I need a design - $100" at bounding box center [1097, 359] width 219 height 32
click at [1068, 663] on link "Proceed to Shipping" at bounding box center [1100, 659] width 217 height 30
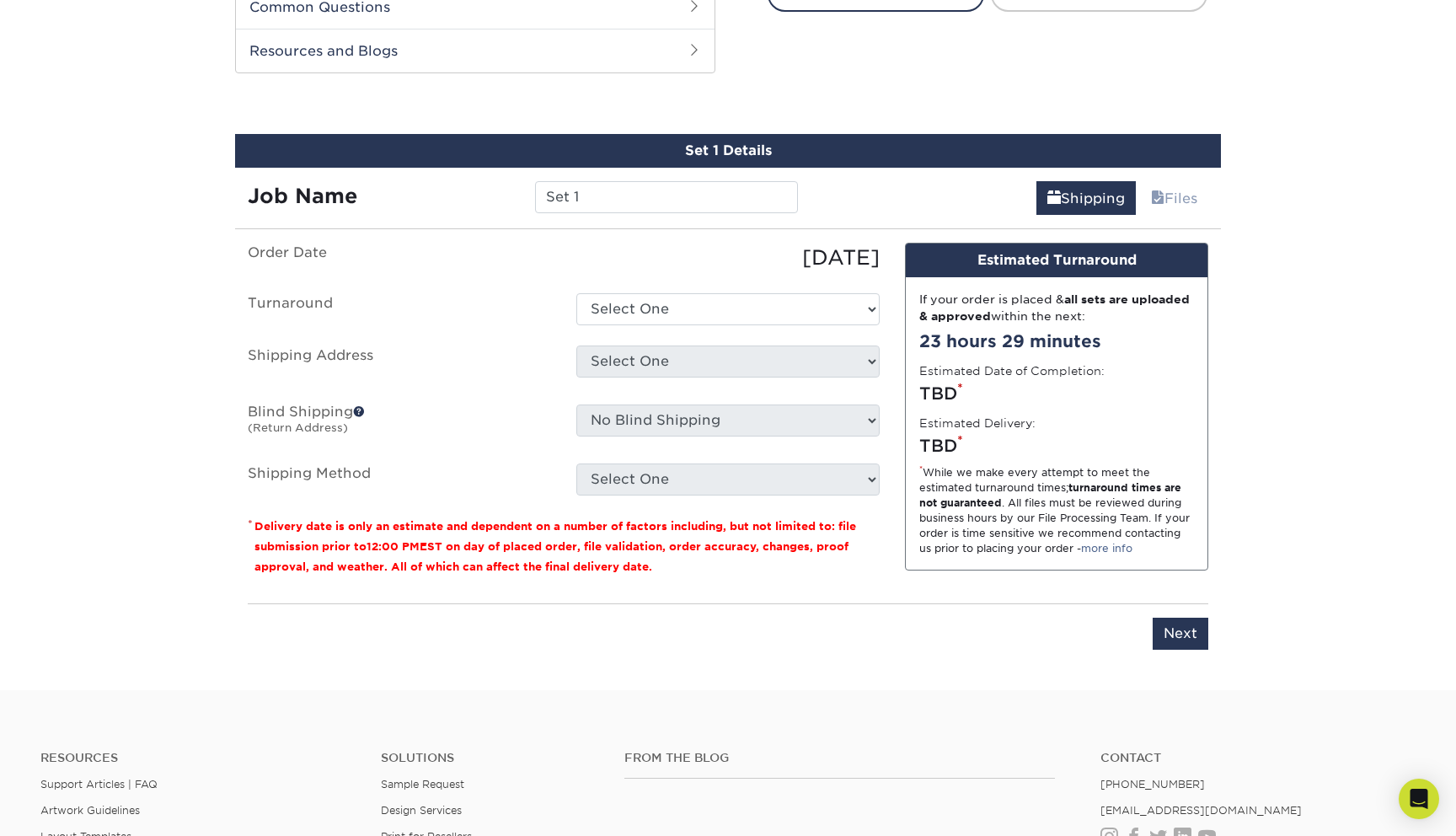
scroll to position [836, 0]
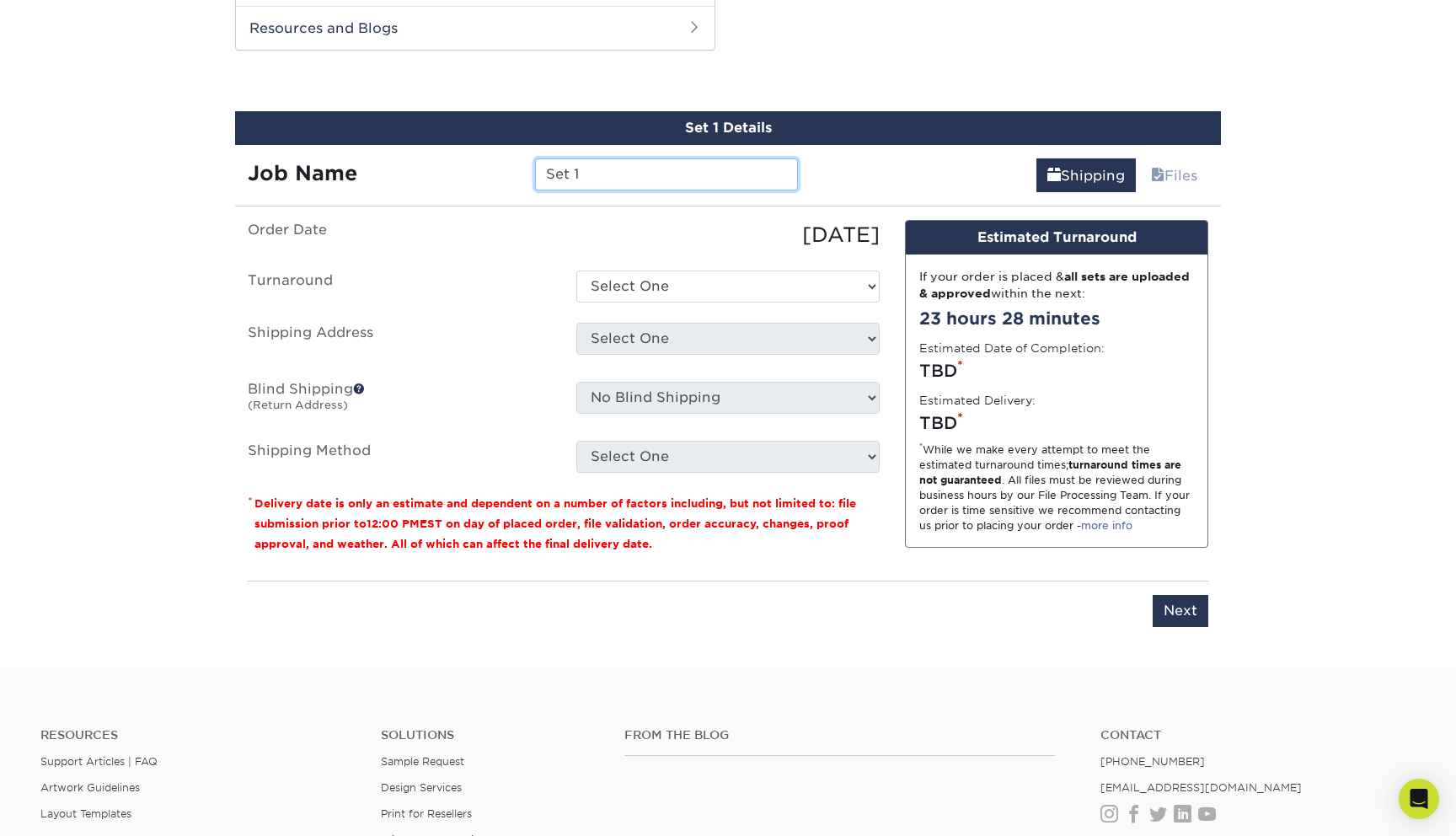
drag, startPoint x: 585, startPoint y: 175, endPoint x: 513, endPoint y: 174, distance: 72.0
click at [513, 174] on div "Job Name Set 1" at bounding box center [523, 174] width 575 height 32
type input "MDA CM"
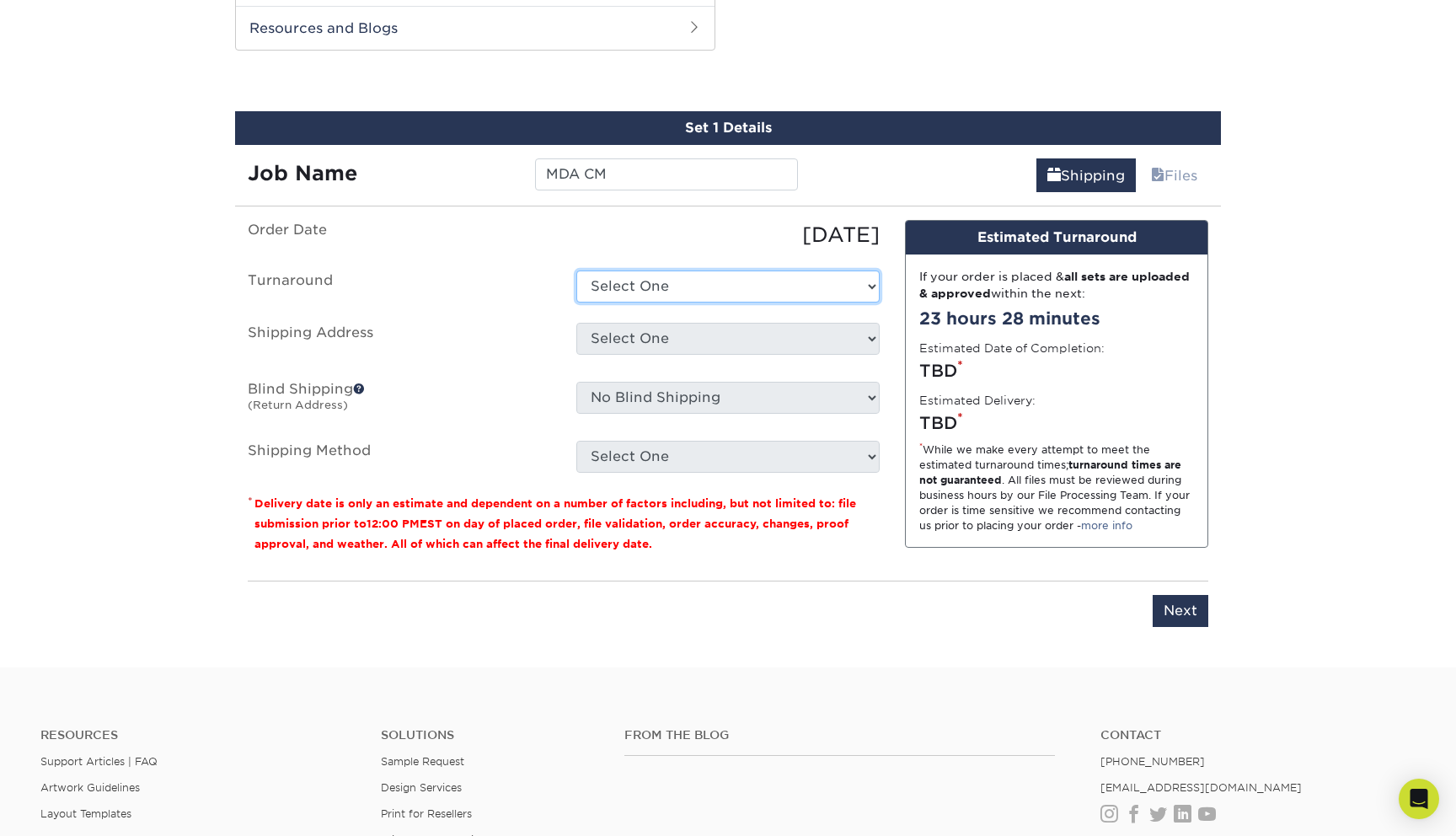
click at [664, 279] on select "Select One 2-4 Business Days 2 Day Next Business Day" at bounding box center [728, 286] width 304 height 32
select select "0cf973fe-bf75-479b-b69a-df131477f2d6"
click at [576, 270] on select "Select One 2-4 Business Days 2 Day Next Business Day" at bounding box center [728, 286] width 304 height 32
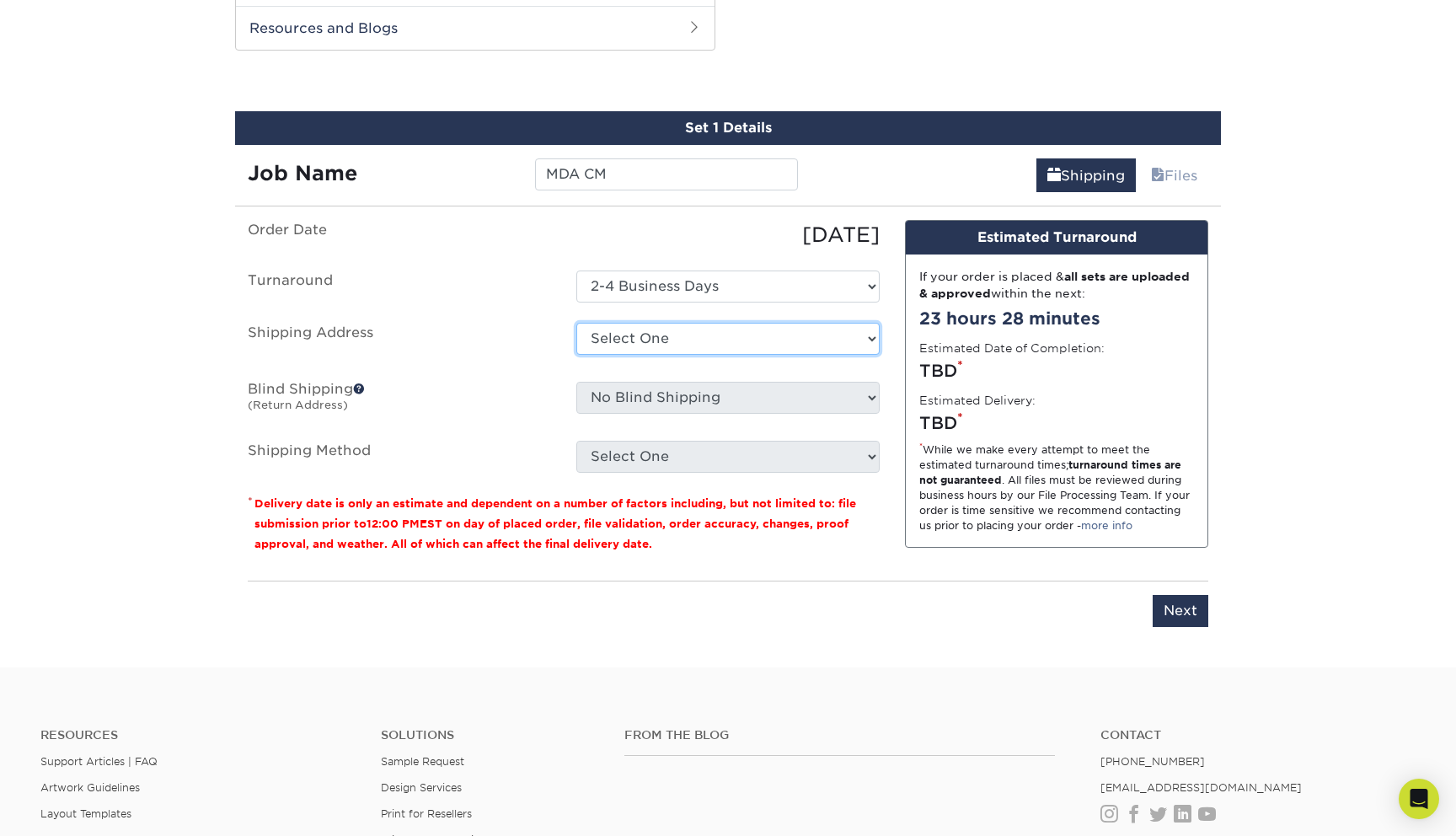
click at [638, 326] on select "Select One + Add New Address - Login" at bounding box center [728, 339] width 304 height 32
click at [576, 354] on select "Select One + Add New Address - Login" at bounding box center [728, 339] width 304 height 32
select select "-1"
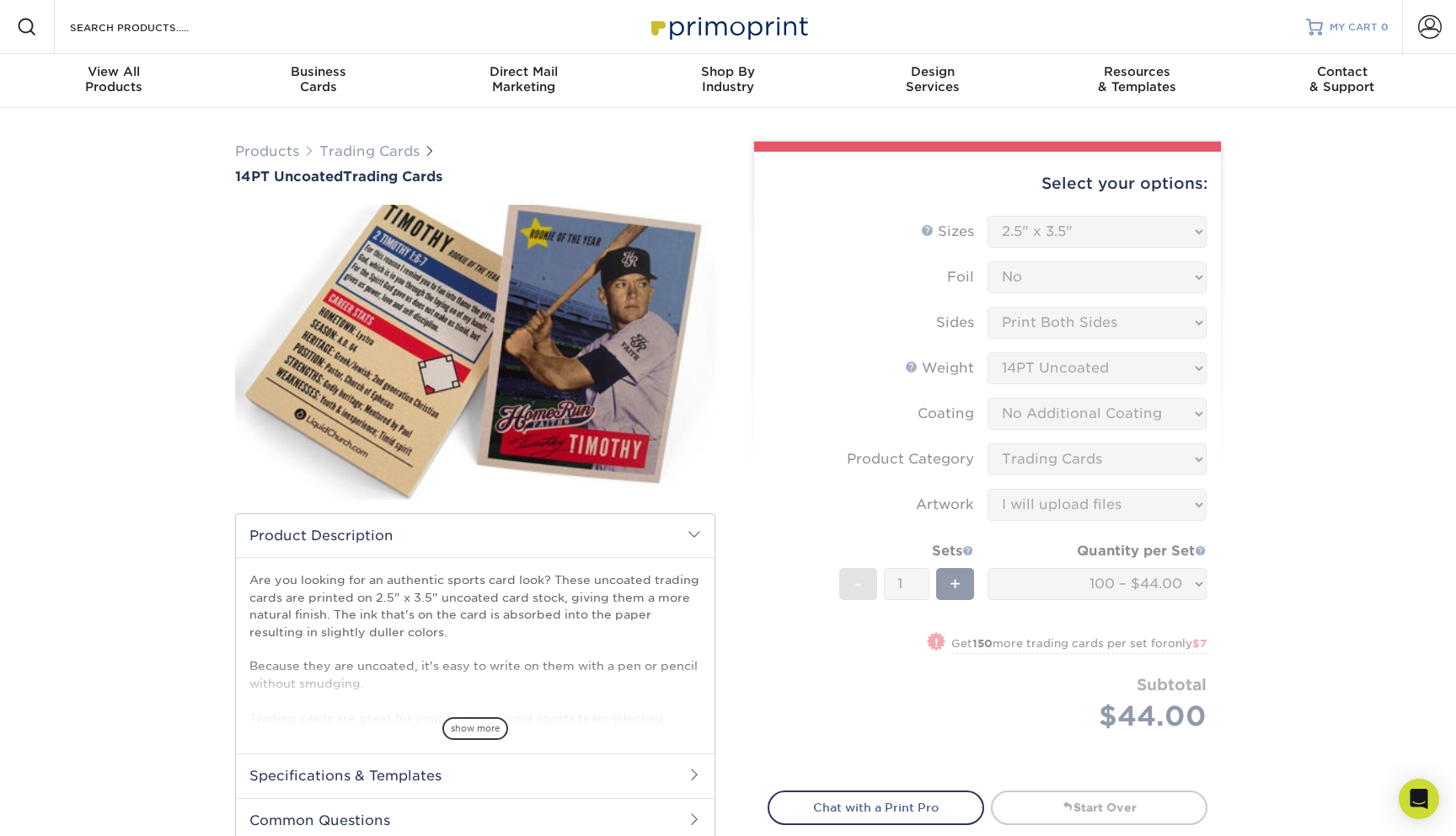
drag, startPoint x: 1423, startPoint y: 35, endPoint x: 1336, endPoint y: 0, distance: 93.8
click at [0, 0] on div "Resources Menu Search Products Account SIGN IN CREATE AN ACCOUNT forgot passwor…" at bounding box center [728, 27] width 1456 height 54
click at [1425, 25] on span at bounding box center [1430, 27] width 24 height 24
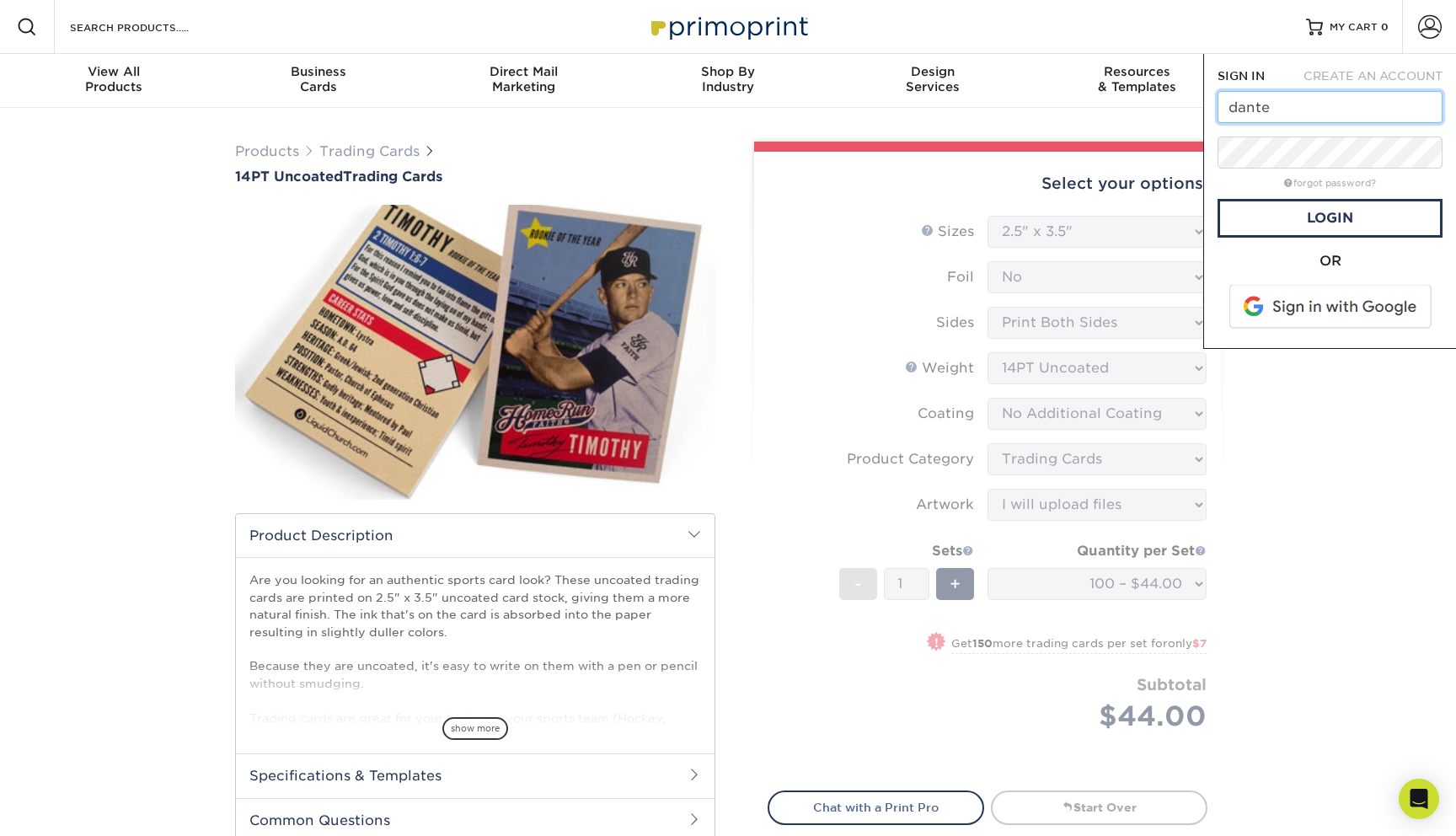
type input "dante.e.ruscitti@gmail.com"
click at [1277, 208] on link "Login" at bounding box center [1330, 218] width 225 height 39
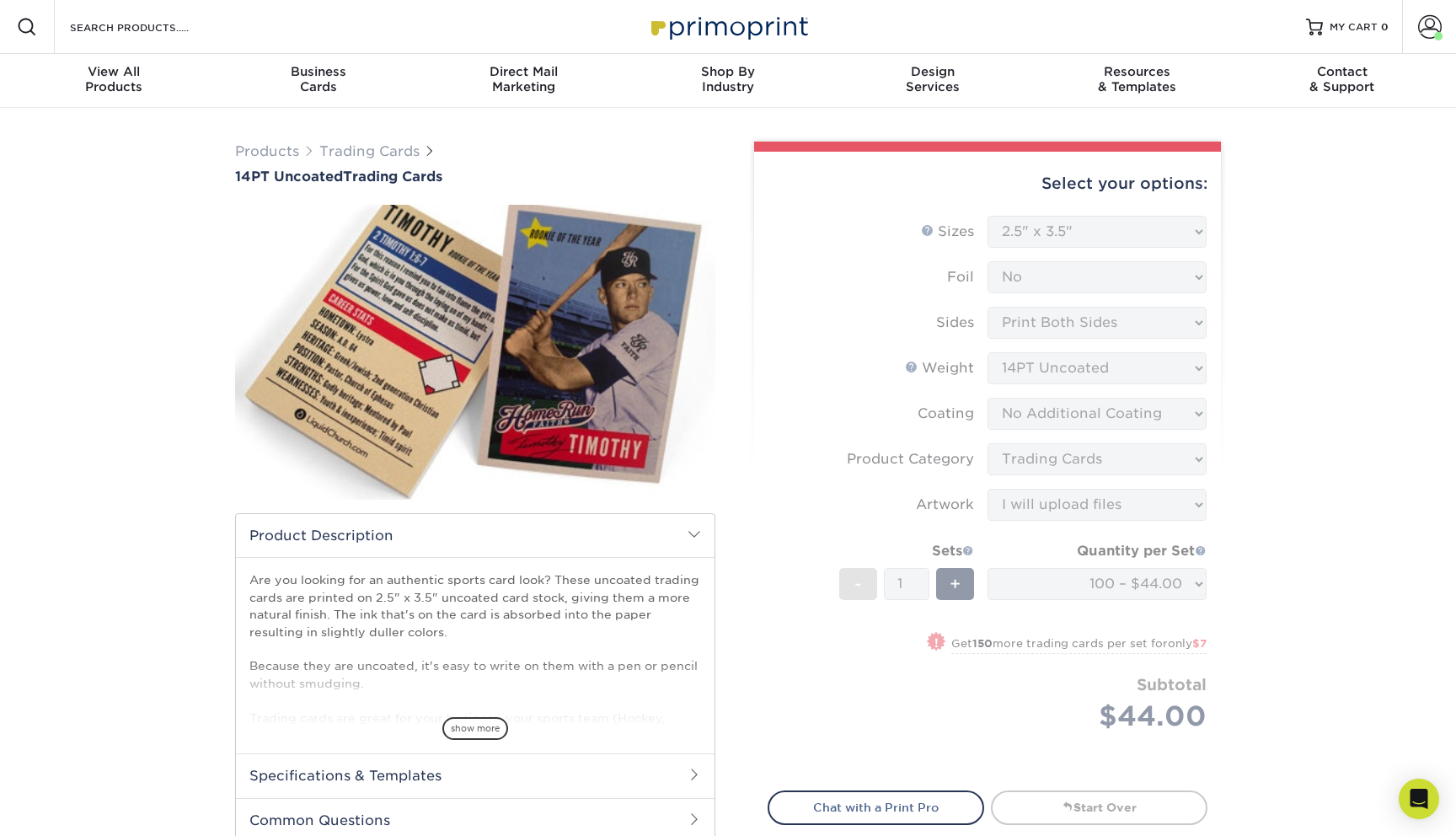
click at [1274, 302] on div "Products Trading Cards 14PT Uncoated Trading Cards show more Templates" at bounding box center [728, 806] width 1456 height 1395
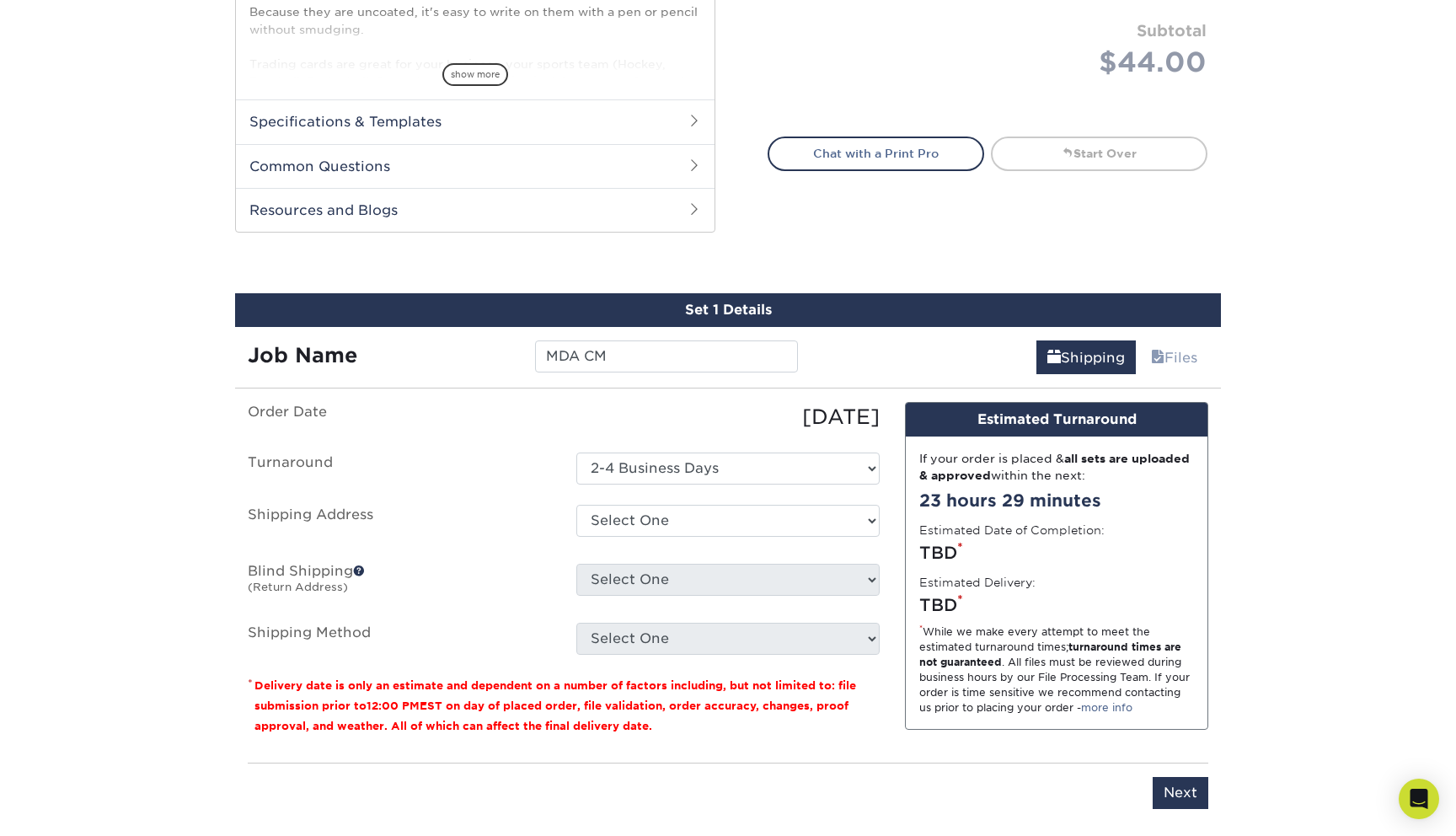
scroll to position [788, 0]
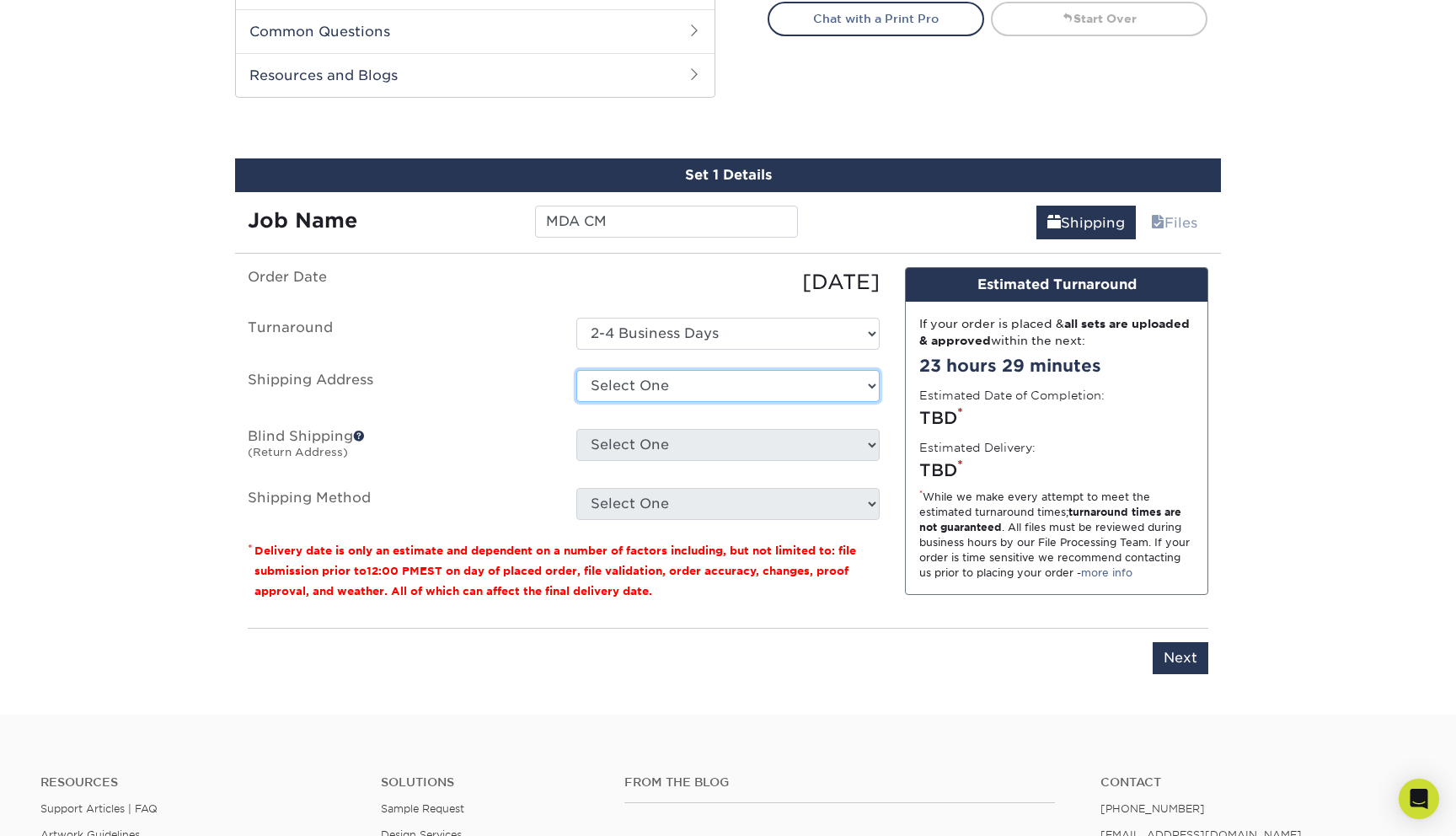
click at [659, 376] on select "Select One 210 N HUDSON AVE, PASADENA, CA 31 DIAMOND ST, BROOKLYN, NY + Add New…" at bounding box center [728, 386] width 304 height 32
select select "newaddress"
click at [576, 370] on select "Select One 210 N HUDSON AVE, PASADENA, CA 31 DIAMOND ST, BROOKLYN, NY + Add New…" at bounding box center [728, 386] width 304 height 32
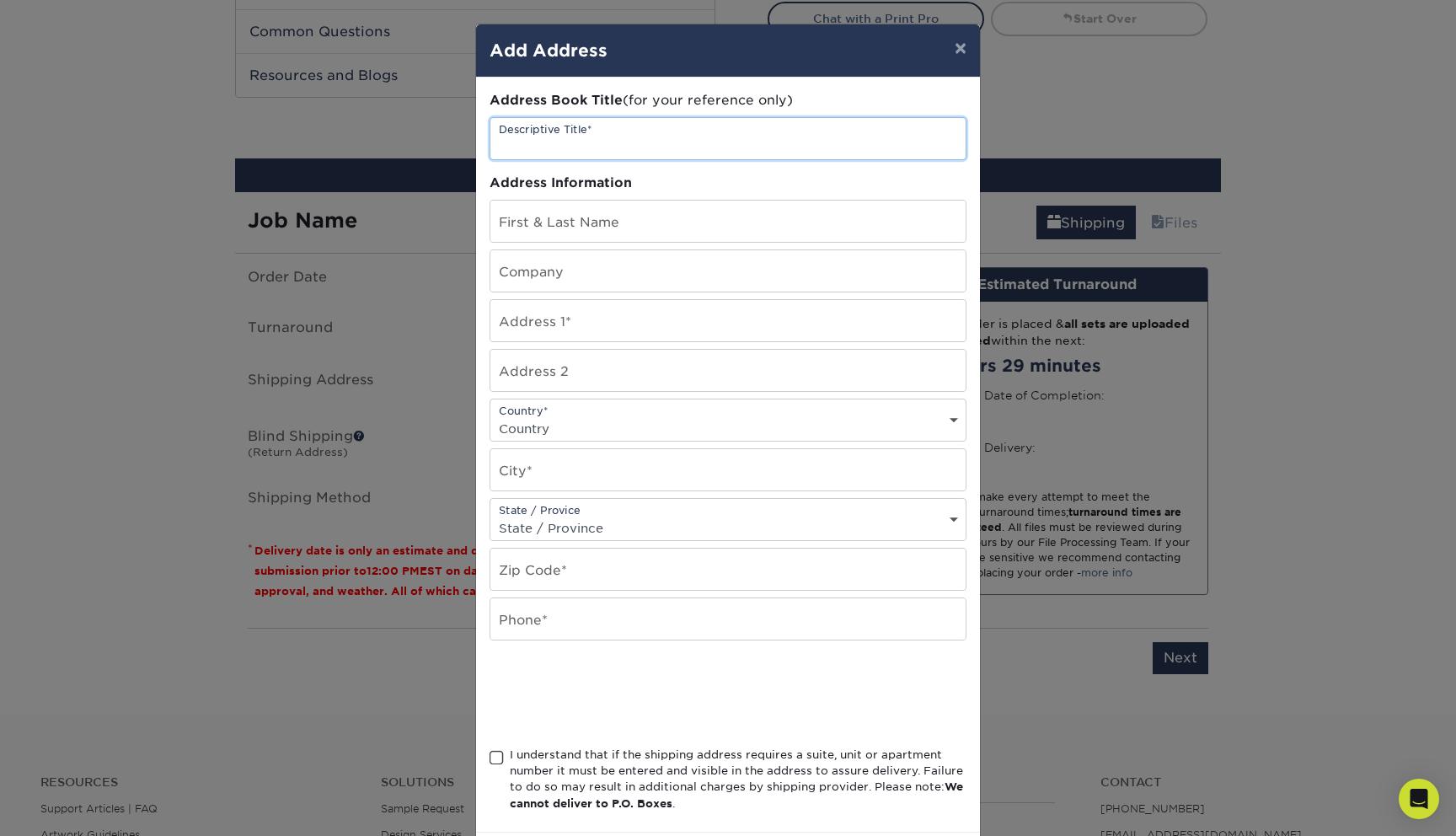
click at [567, 143] on input "text" at bounding box center [728, 138] width 475 height 42
type input "Home"
type input "Dante Ruscitti"
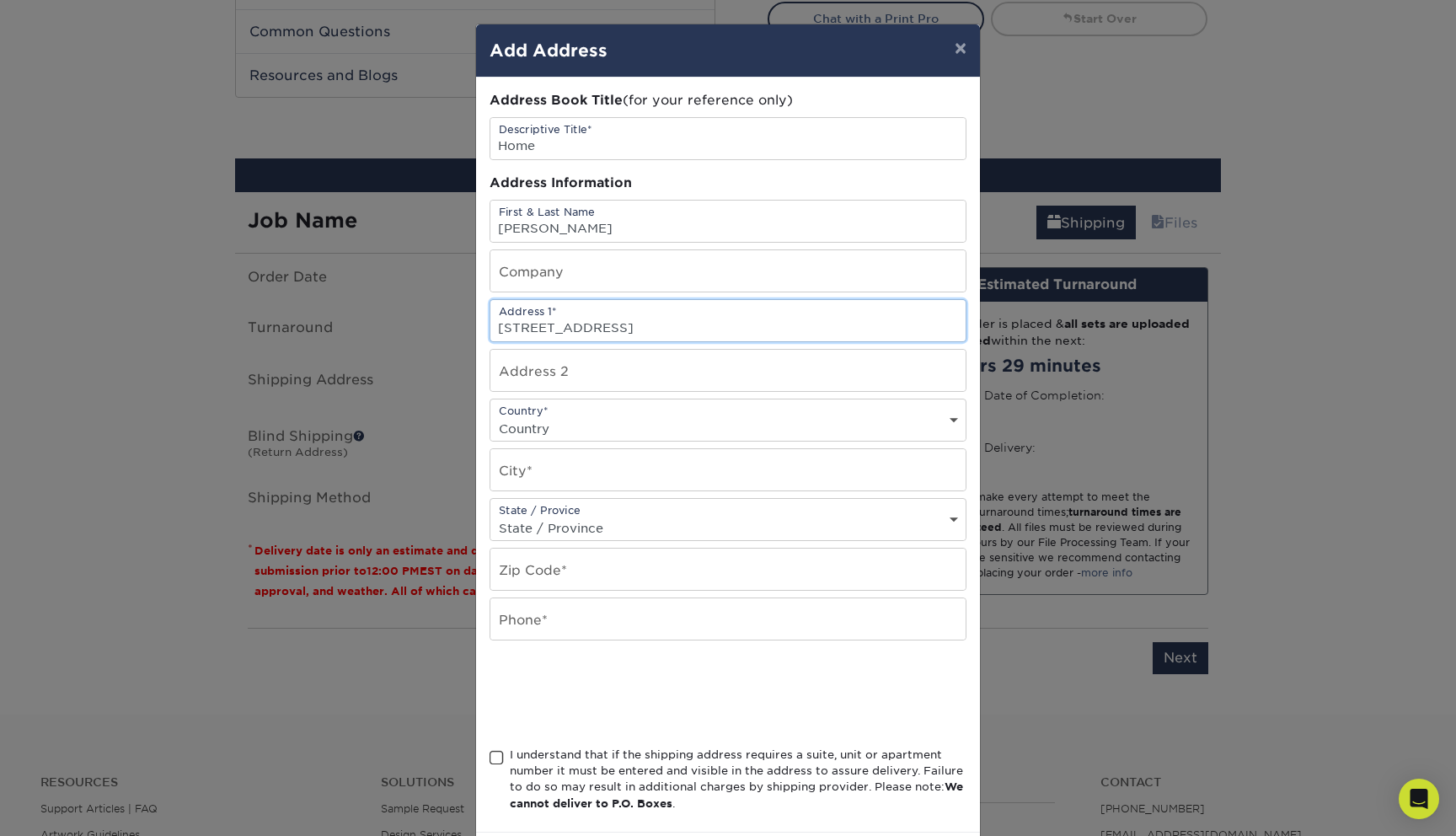
type input "14071 Mango Dr"
type input "Apt E"
click at [534, 421] on select "Country United States Canada ----------------------------- Afghanistan Albania …" at bounding box center [728, 428] width 475 height 24
select select "US"
click at [490, 416] on select "Country United States Canada ----------------------------- Afghanistan Albania …" at bounding box center [728, 428] width 475 height 24
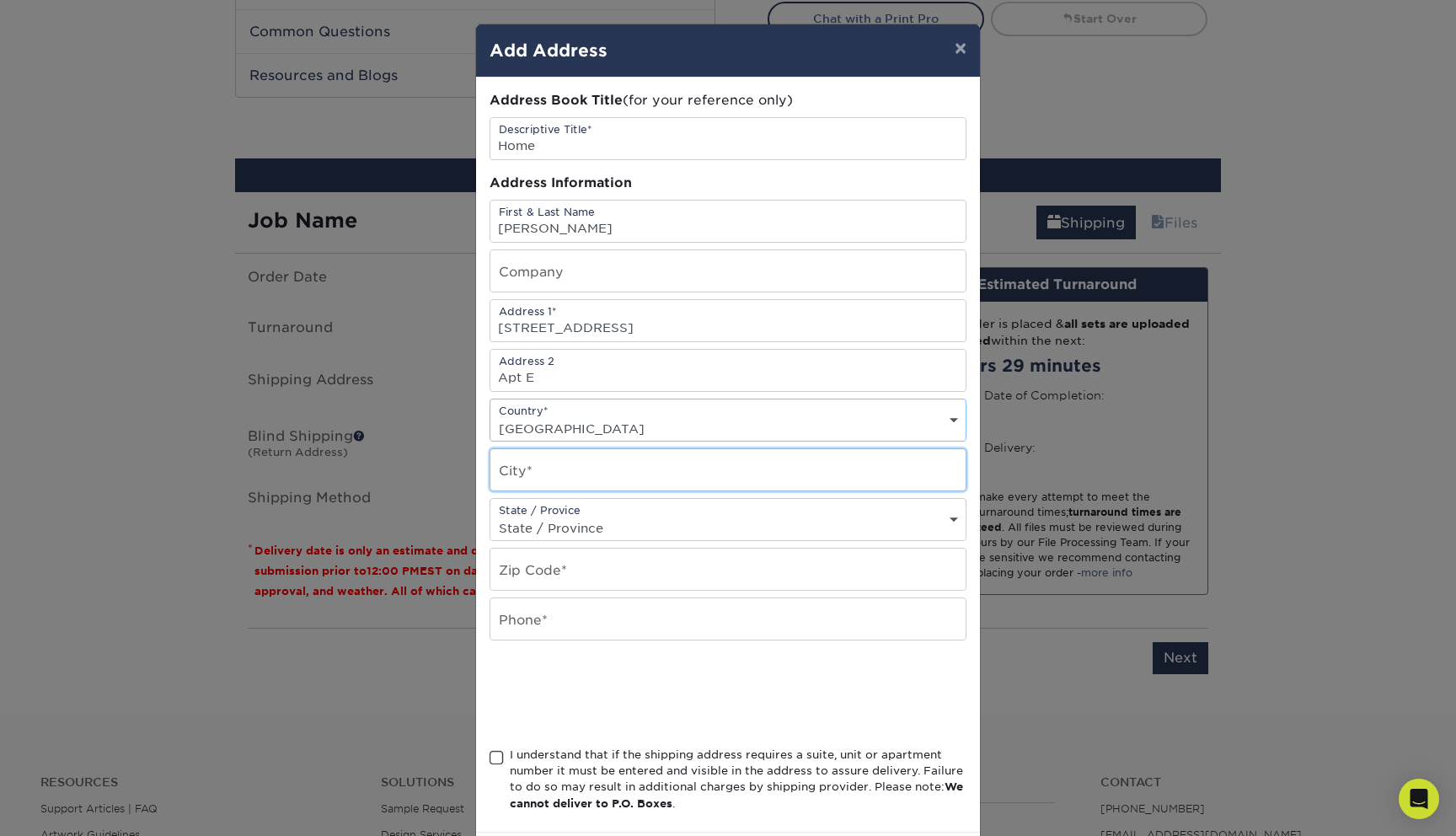
click at [535, 460] on input "text" at bounding box center [728, 470] width 475 height 42
type input "Del Mar"
select select "CA"
click at [532, 569] on input "text" at bounding box center [728, 568] width 475 height 42
type input "92014"
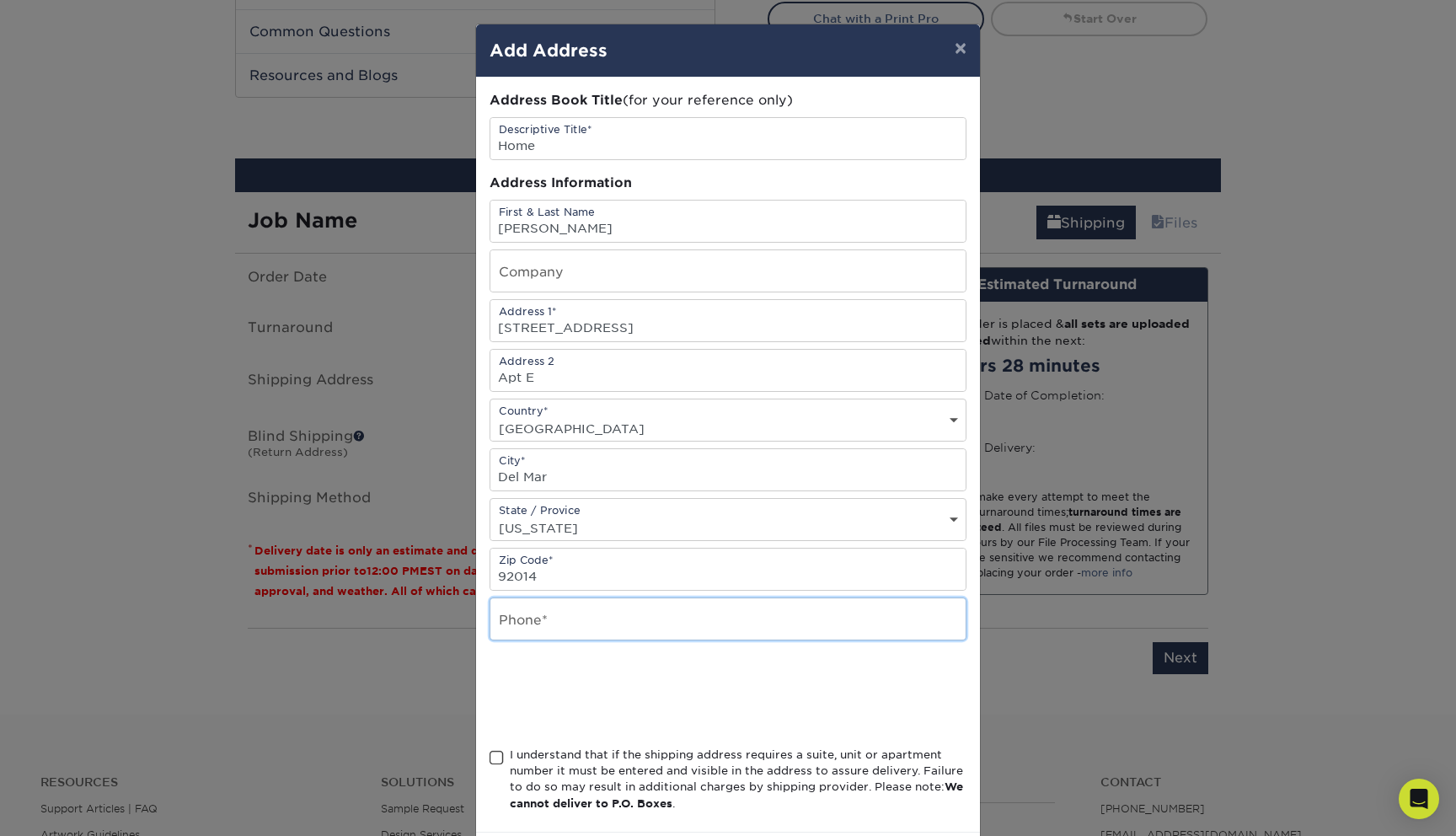
click at [544, 631] on input "text" at bounding box center [728, 618] width 475 height 42
type input "3039150230"
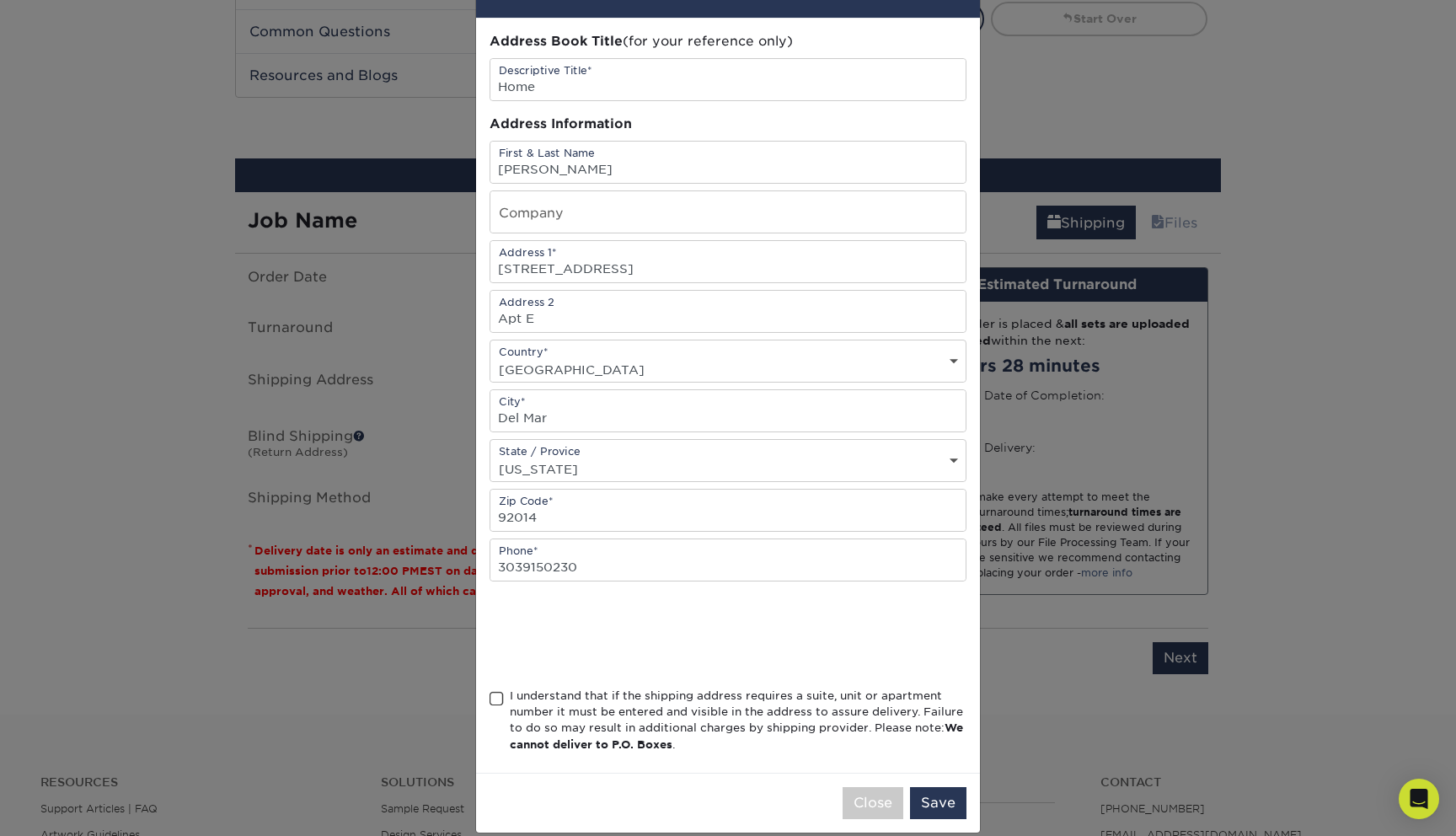
scroll to position [80, 0]
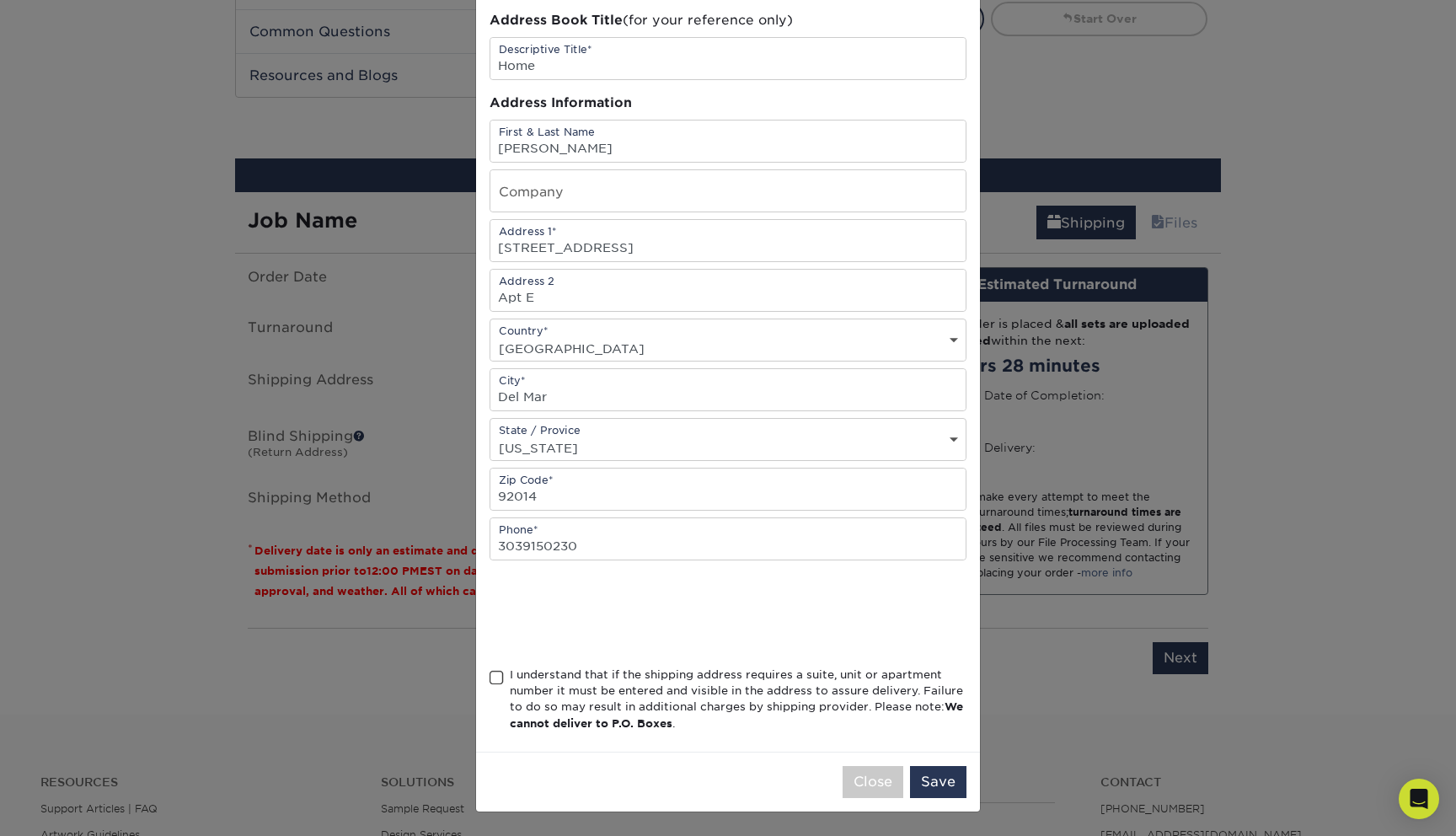
click at [500, 681] on span at bounding box center [497, 677] width 15 height 16
click at [0, 0] on input "I understand that if the shipping address requires a suite, unit or apartment n…" at bounding box center [0, 0] width 0 height 0
click at [924, 790] on button "Save" at bounding box center [938, 782] width 56 height 32
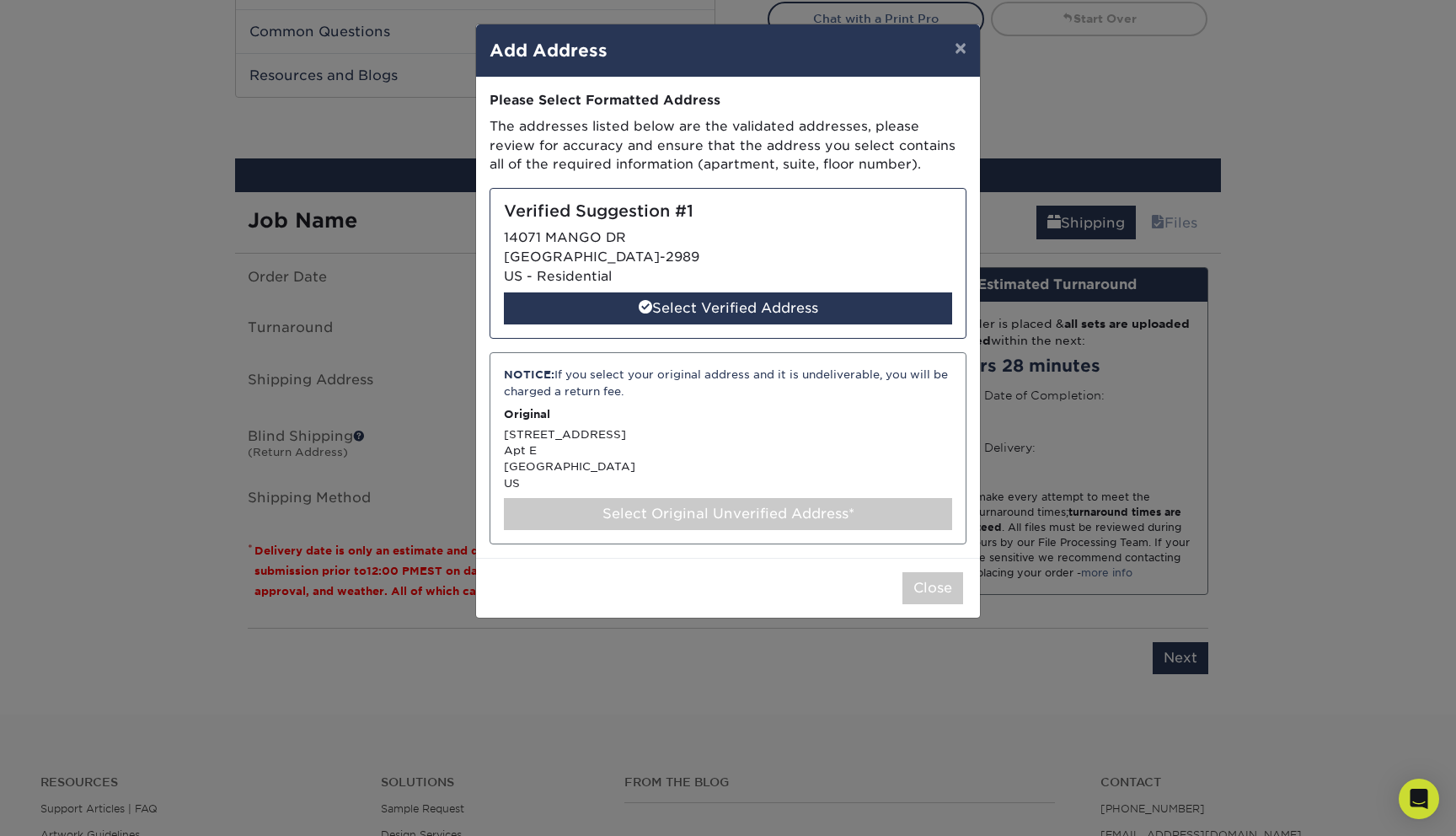
click at [729, 501] on div "Select Original Unverified Address*" at bounding box center [728, 513] width 449 height 32
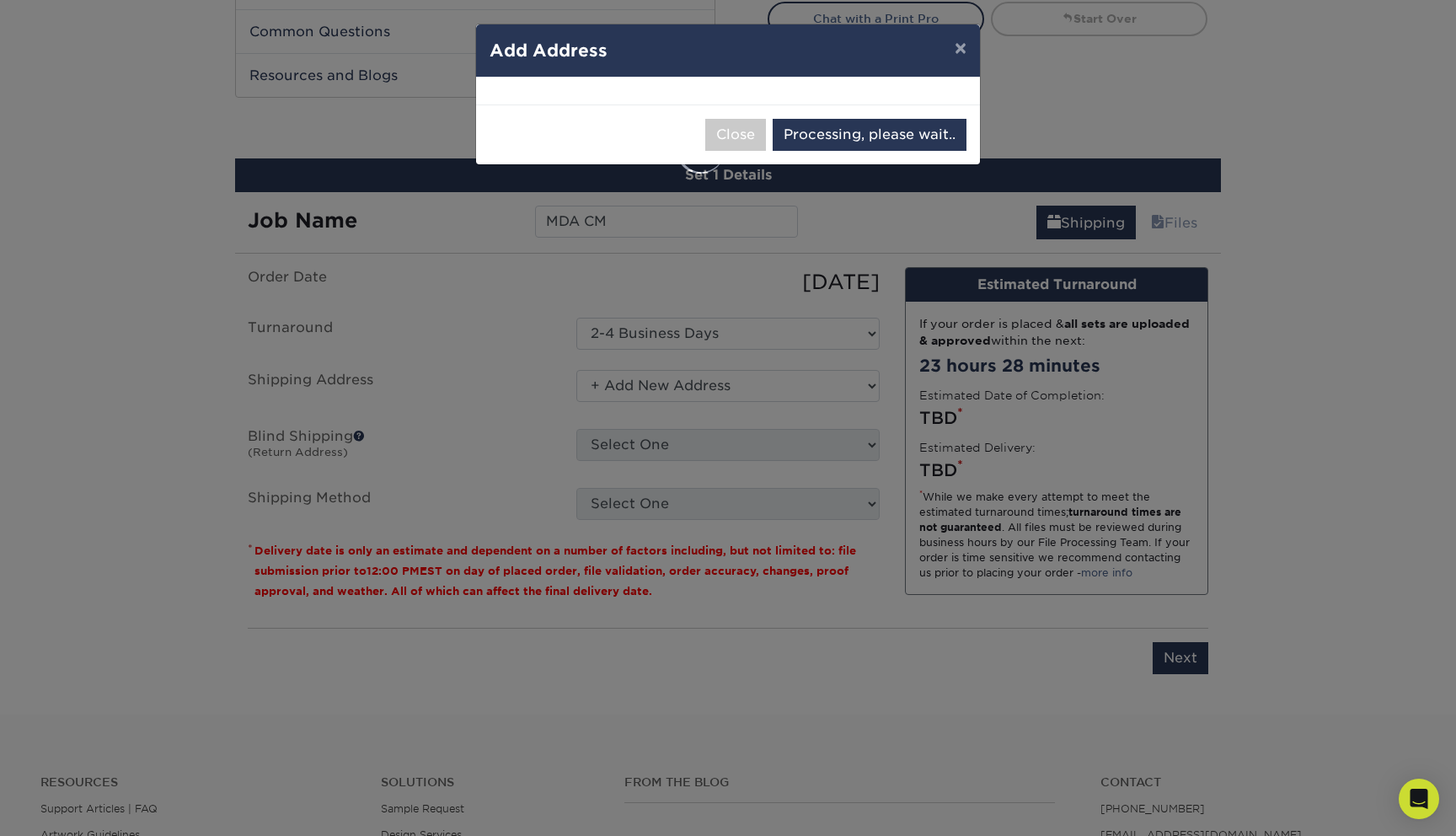
select select "286758"
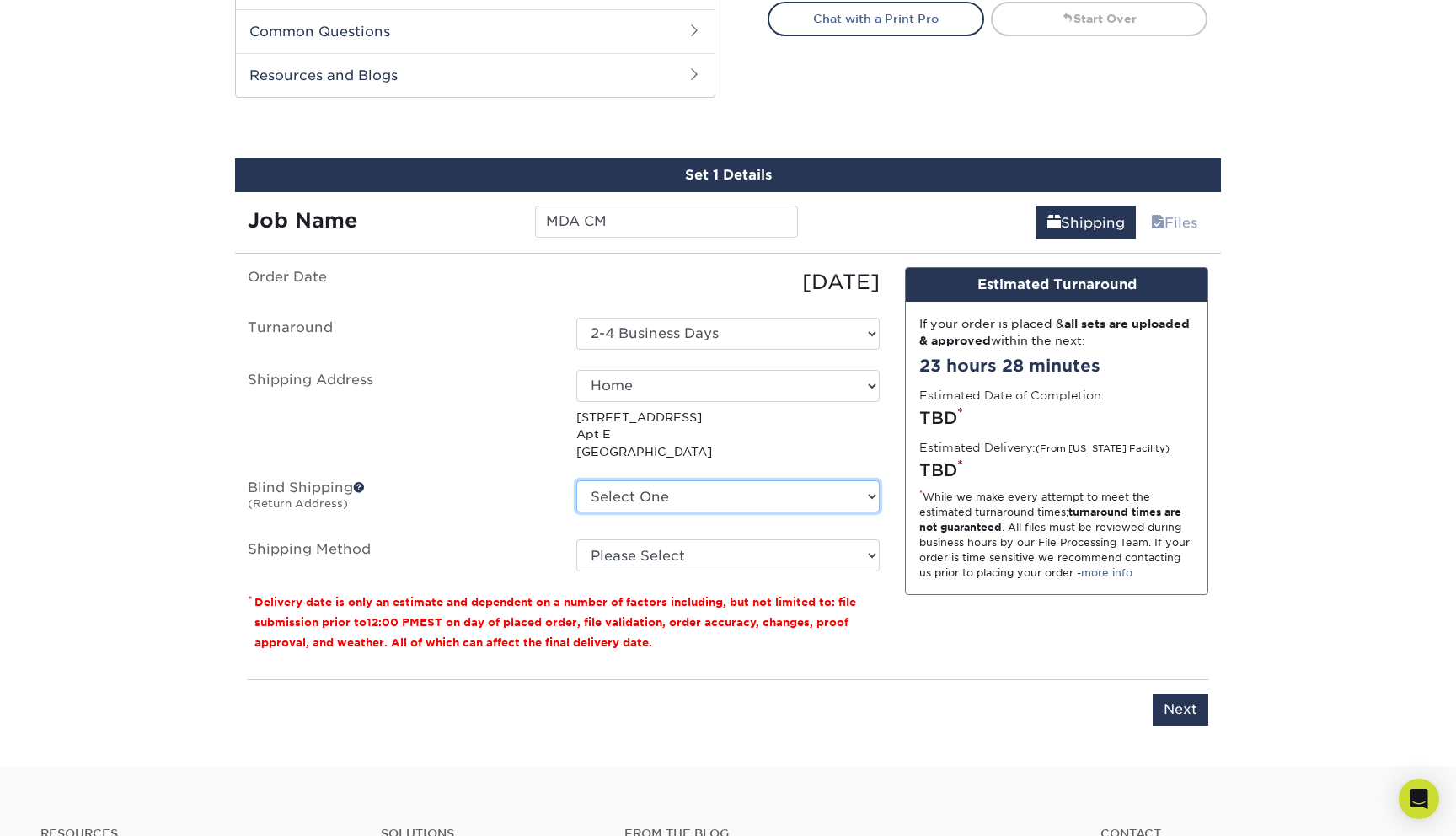
click at [632, 499] on select "Select One 210 N HUDSON AVE, PASADENA, CA 31 DIAMOND ST, BROOKLYN, NY + Add New…" at bounding box center [728, 496] width 304 height 32
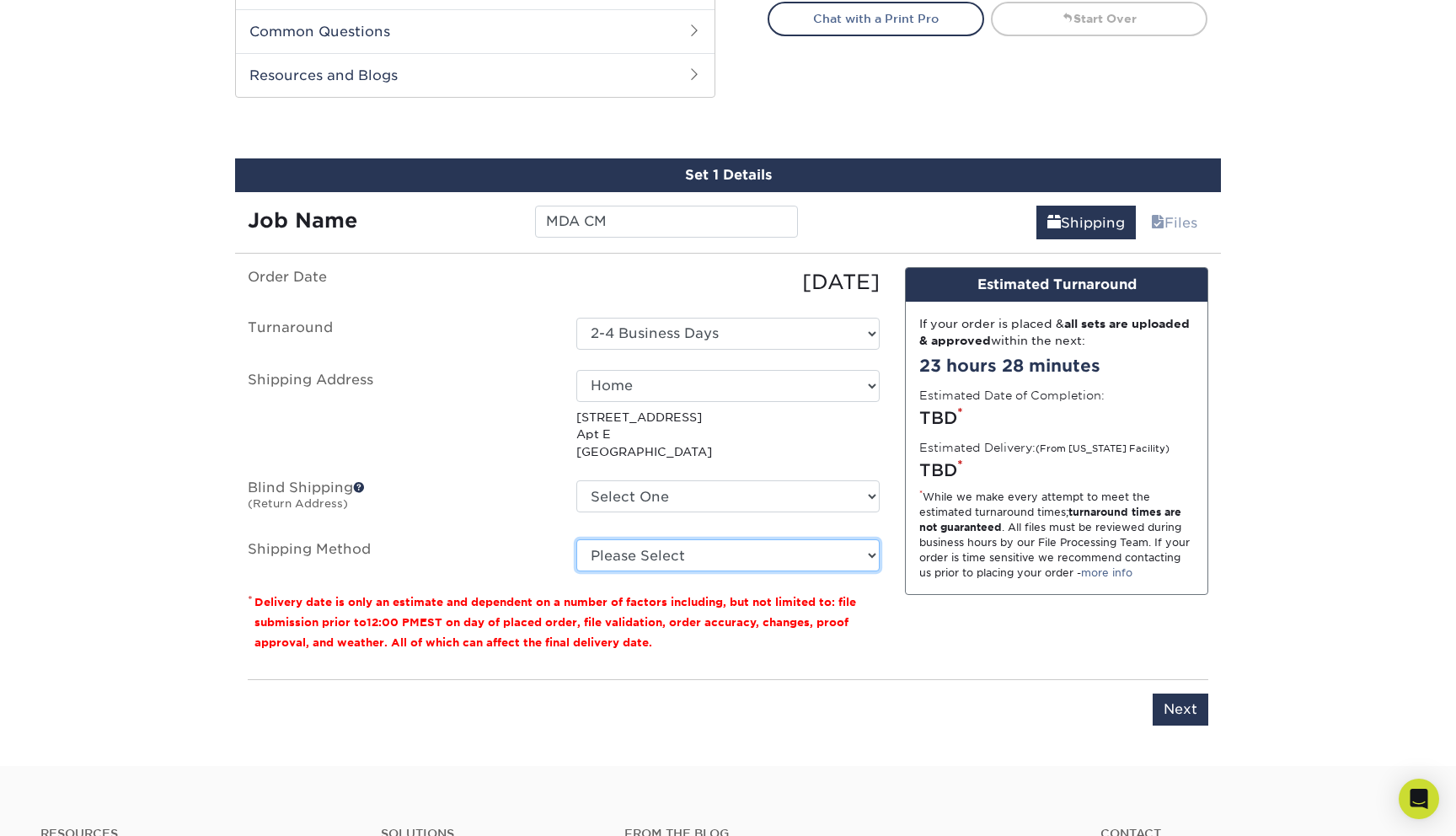
click at [619, 554] on select "Please Select 3 Day Shipping Service (+$17.82) Ground Shipping (+$18.04) 2 Day …" at bounding box center [728, 555] width 304 height 32
select select "13"
click at [576, 539] on select "Please Select 3 Day Shipping Service (+$17.82) Ground Shipping (+$18.04) 2 Day …" at bounding box center [728, 555] width 304 height 32
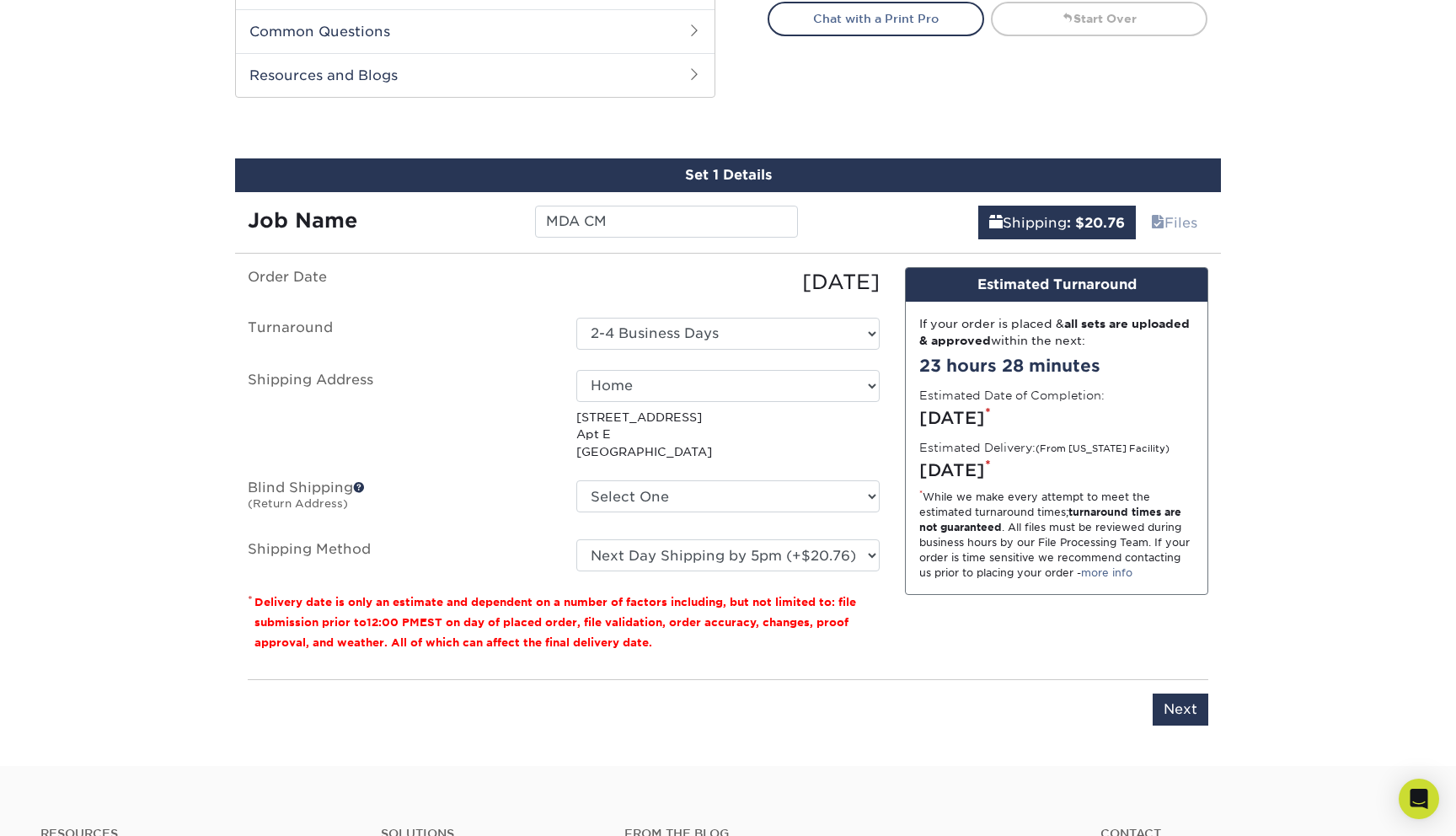
click at [778, 693] on div "Please enter job name and select desired turnaround time, shipping address and …" at bounding box center [728, 702] width 961 height 46
click at [1168, 725] on div "You've choosen mailing services! If you have a csv address list please upload i…" at bounding box center [728, 506] width 961 height 479
click at [1179, 711] on input "Next" at bounding box center [1181, 709] width 55 height 32
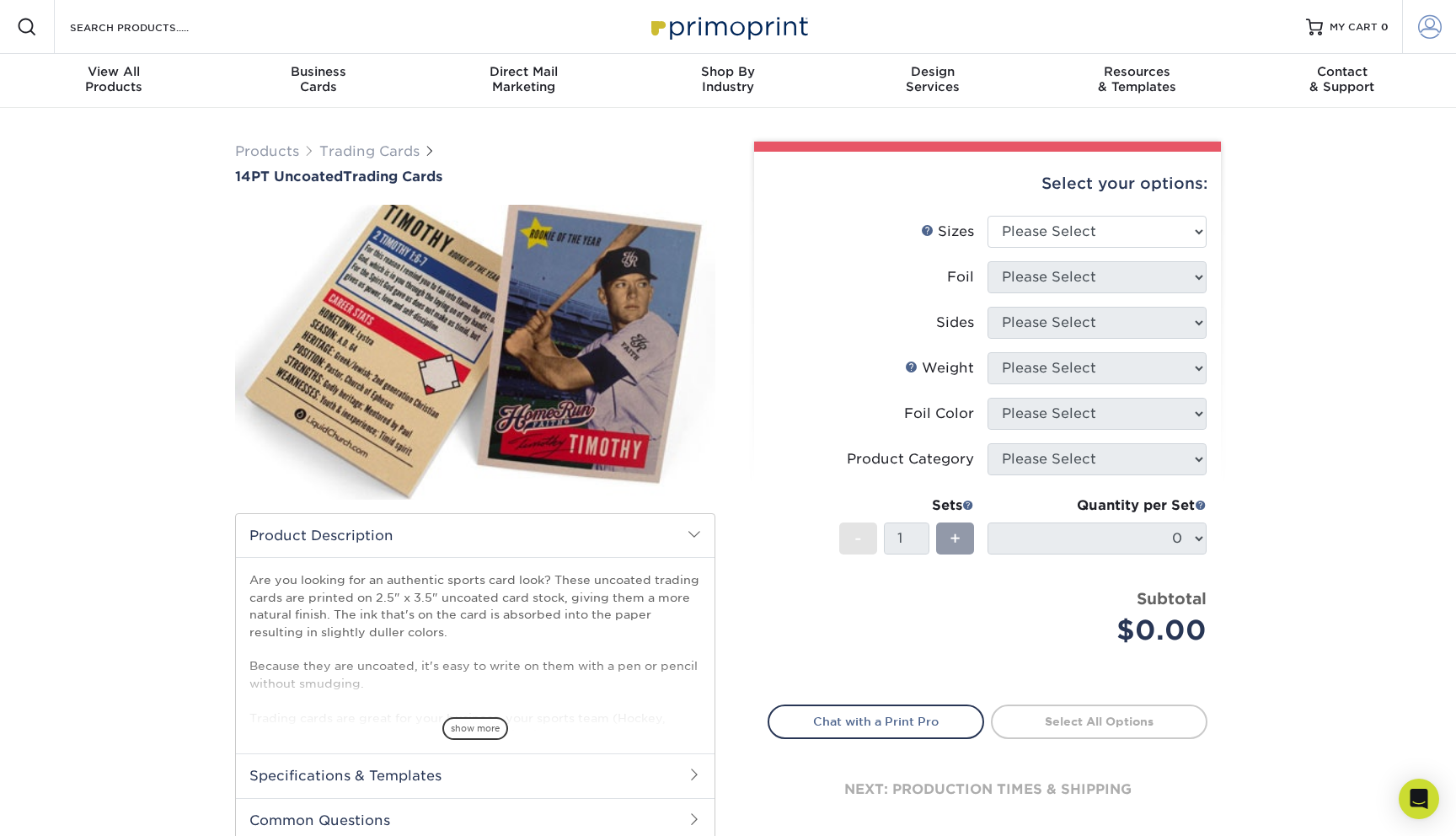
click at [1450, 33] on link "Account" at bounding box center [1429, 27] width 54 height 54
